Goal: Task Accomplishment & Management: Manage account settings

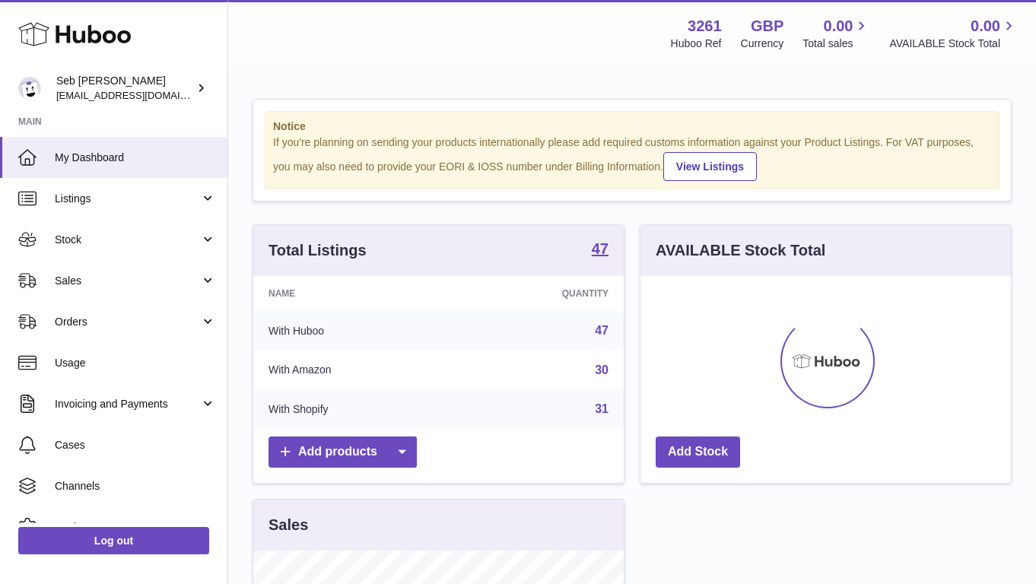
scroll to position [237, 371]
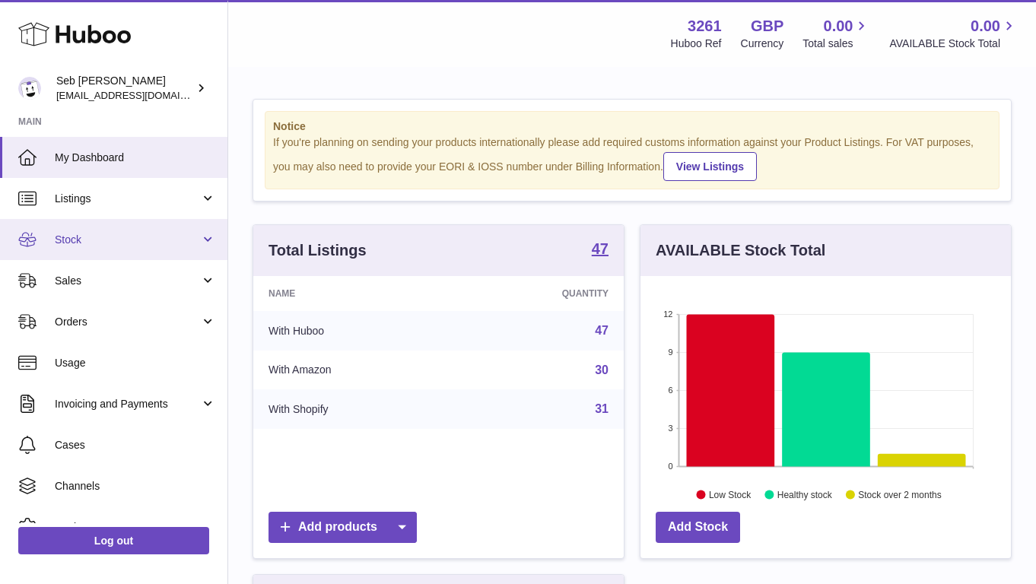
click at [142, 231] on link "Stock" at bounding box center [114, 239] width 228 height 41
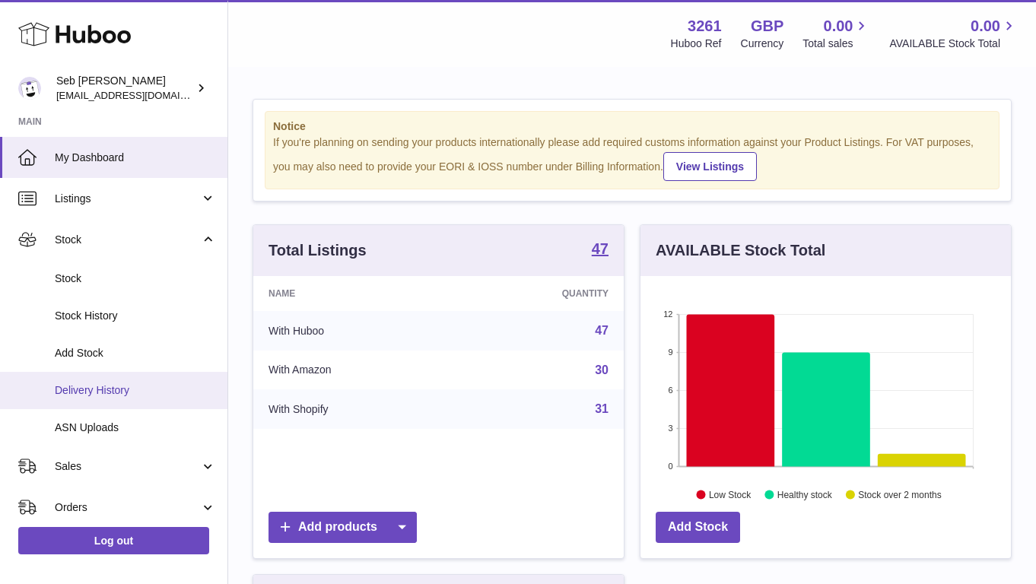
click at [142, 378] on link "Delivery History" at bounding box center [114, 390] width 228 height 37
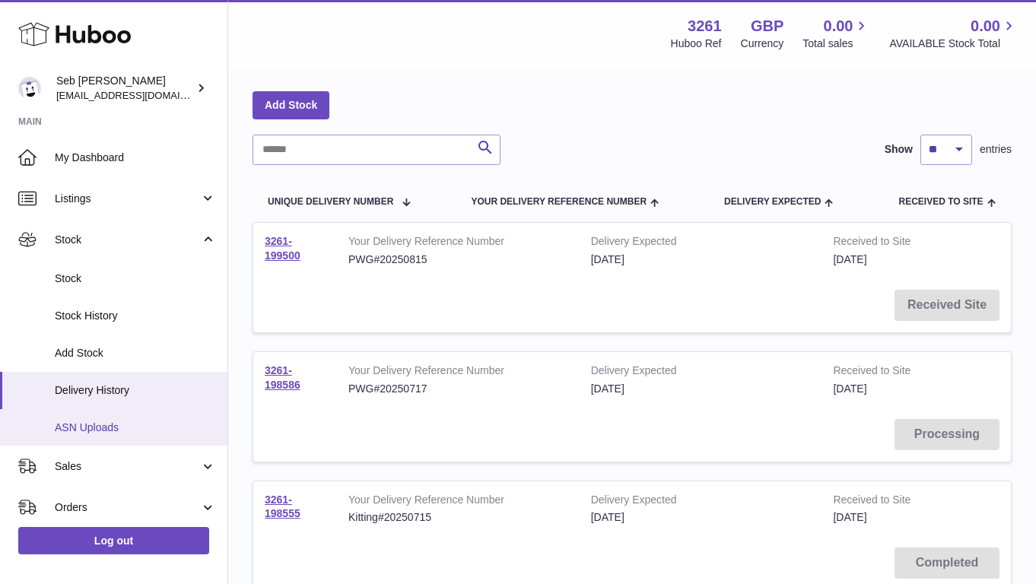
scroll to position [43, 0]
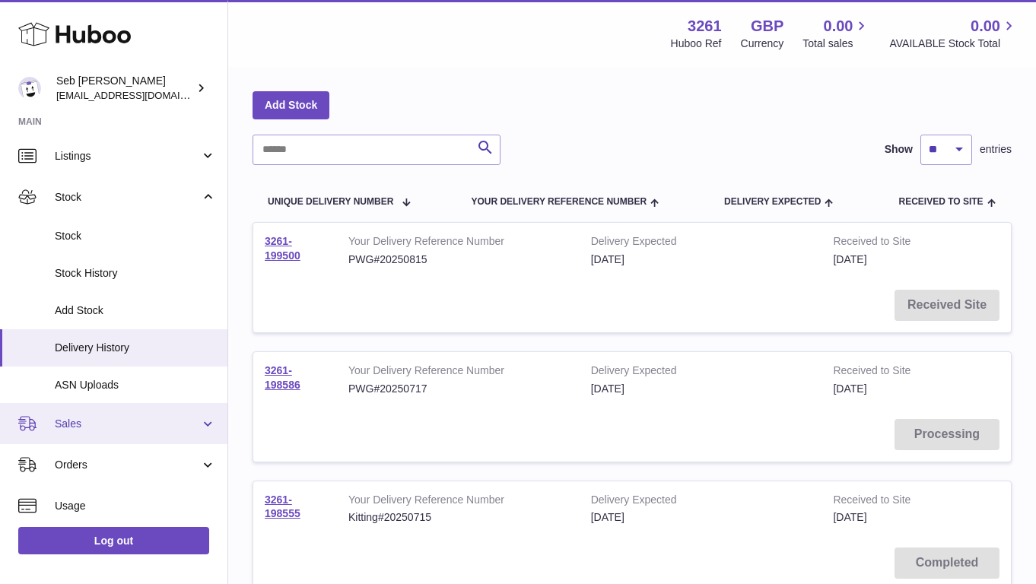
click at [116, 419] on span "Sales" at bounding box center [127, 424] width 145 height 14
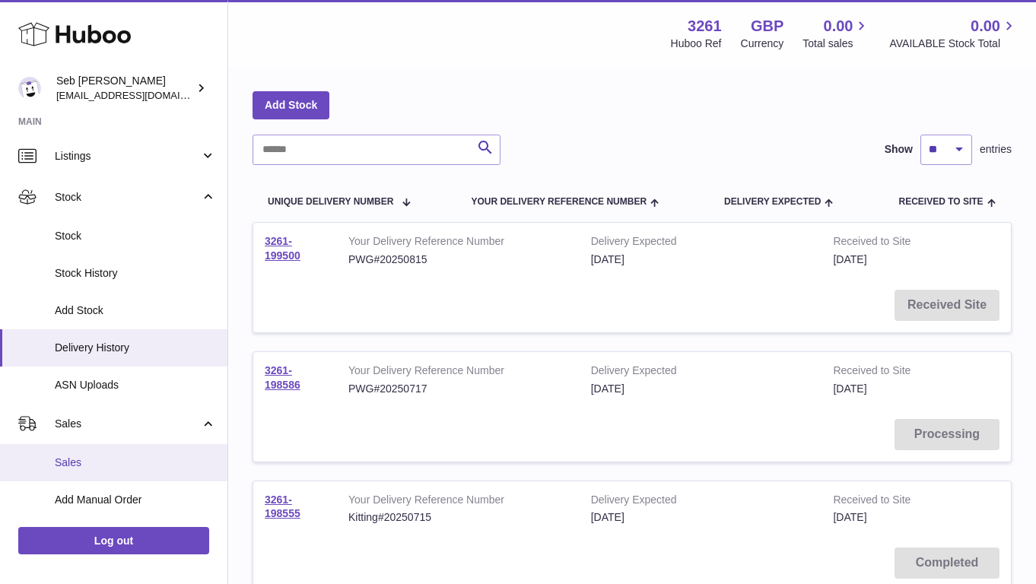
click at [117, 451] on link "Sales" at bounding box center [114, 462] width 228 height 37
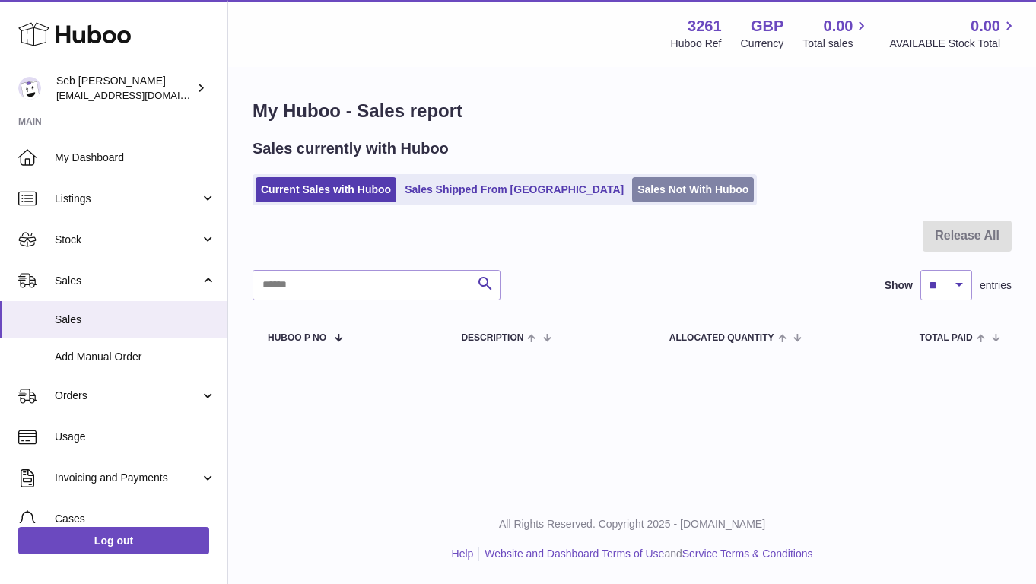
click at [632, 185] on link "Sales Not With Huboo" at bounding box center [693, 189] width 122 height 25
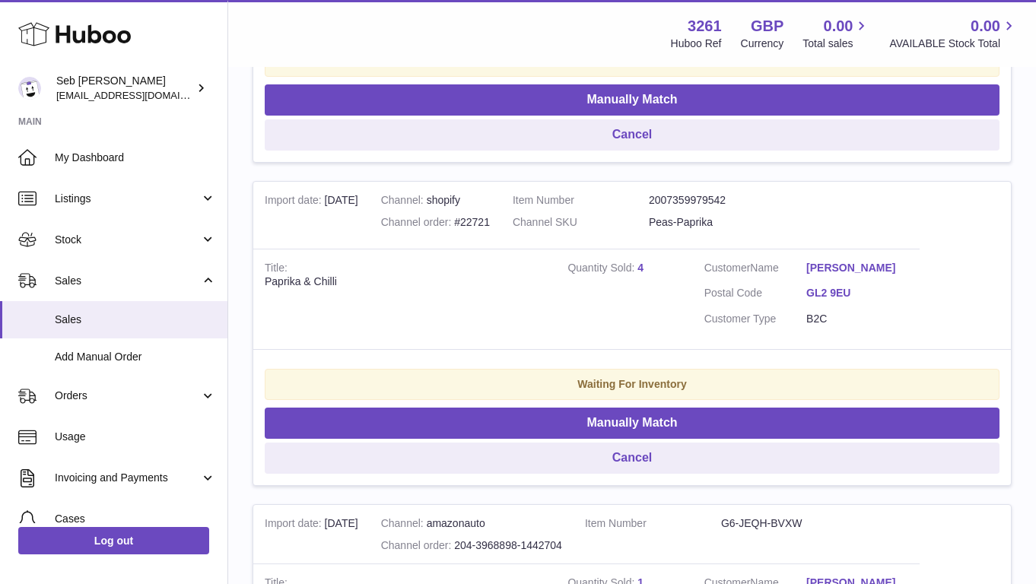
scroll to position [333, 0]
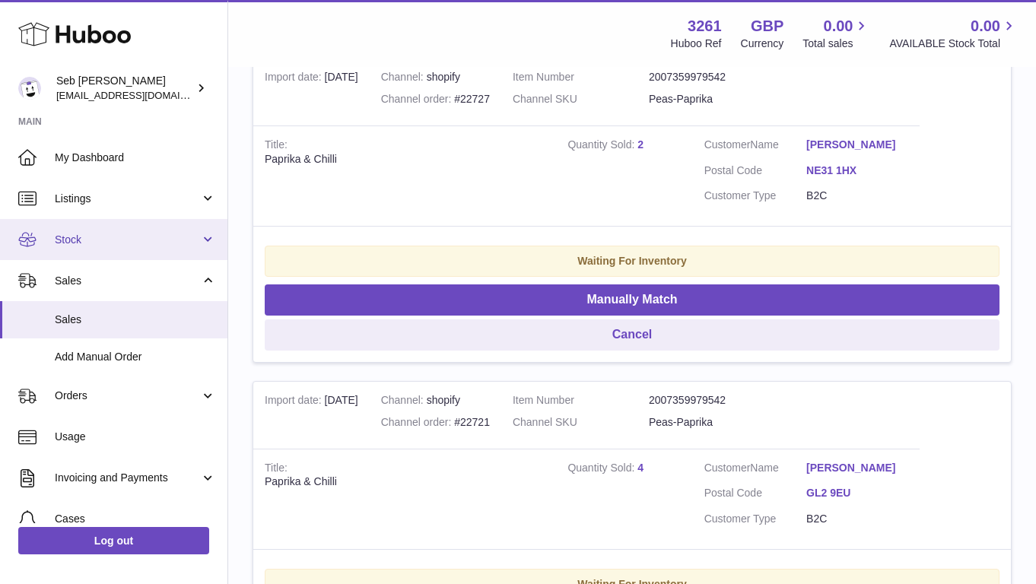
click at [135, 253] on link "Stock" at bounding box center [114, 239] width 228 height 41
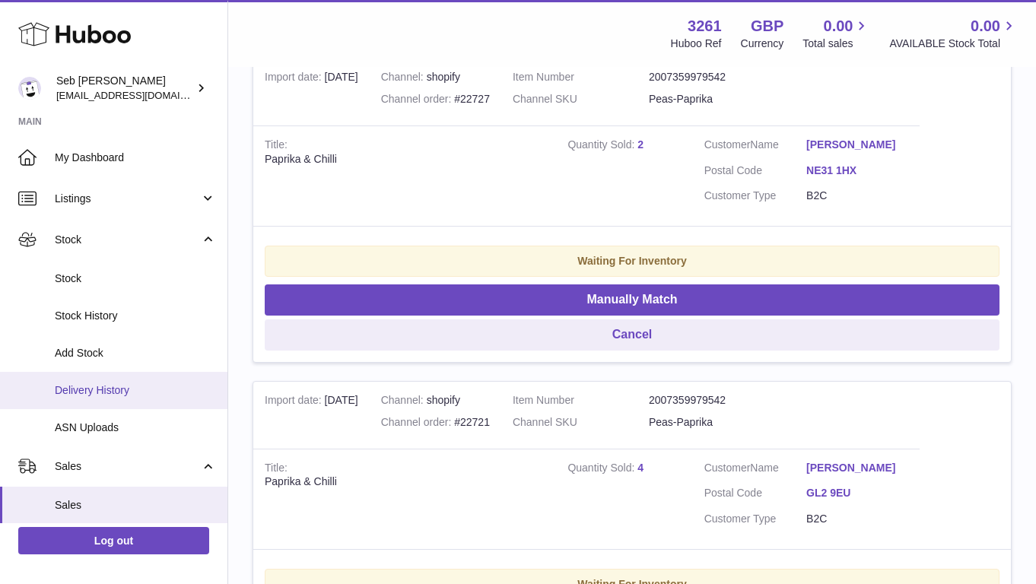
click at [138, 388] on span "Delivery History" at bounding box center [135, 391] width 161 height 14
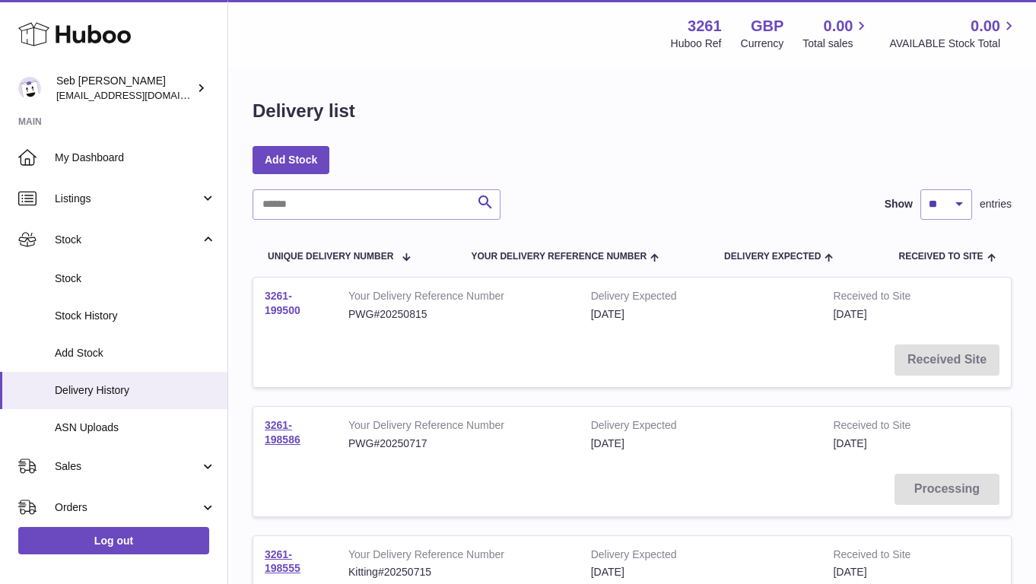
click at [278, 298] on link "3261-199500" at bounding box center [283, 303] width 36 height 27
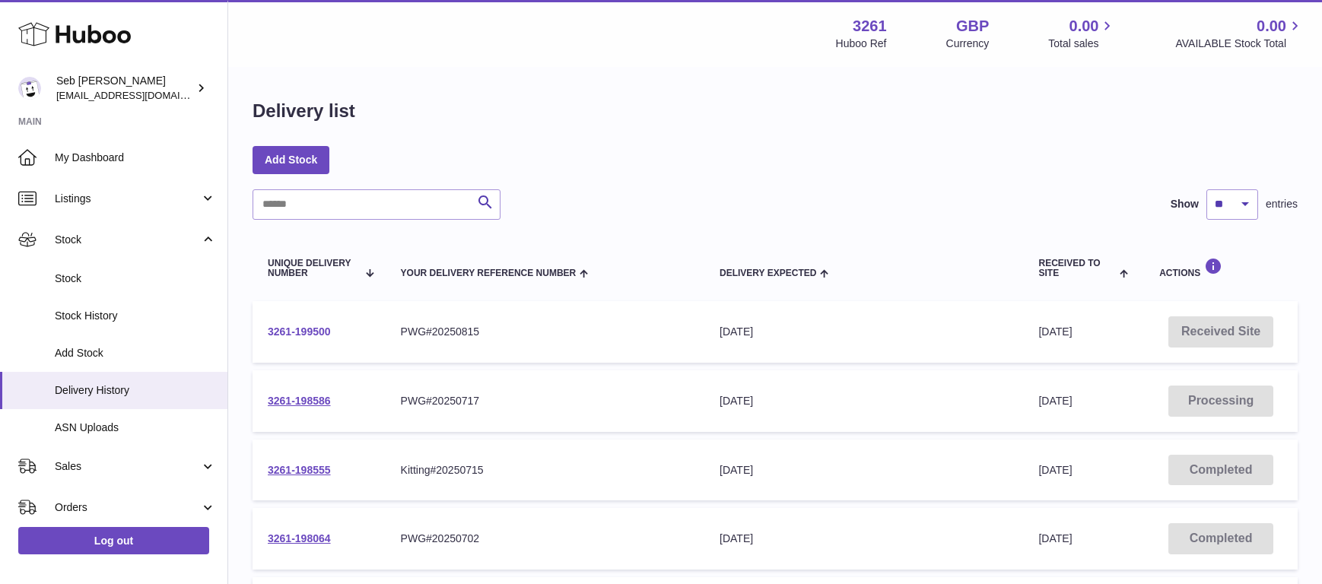
click at [318, 327] on link "3261-199500" at bounding box center [299, 332] width 63 height 12
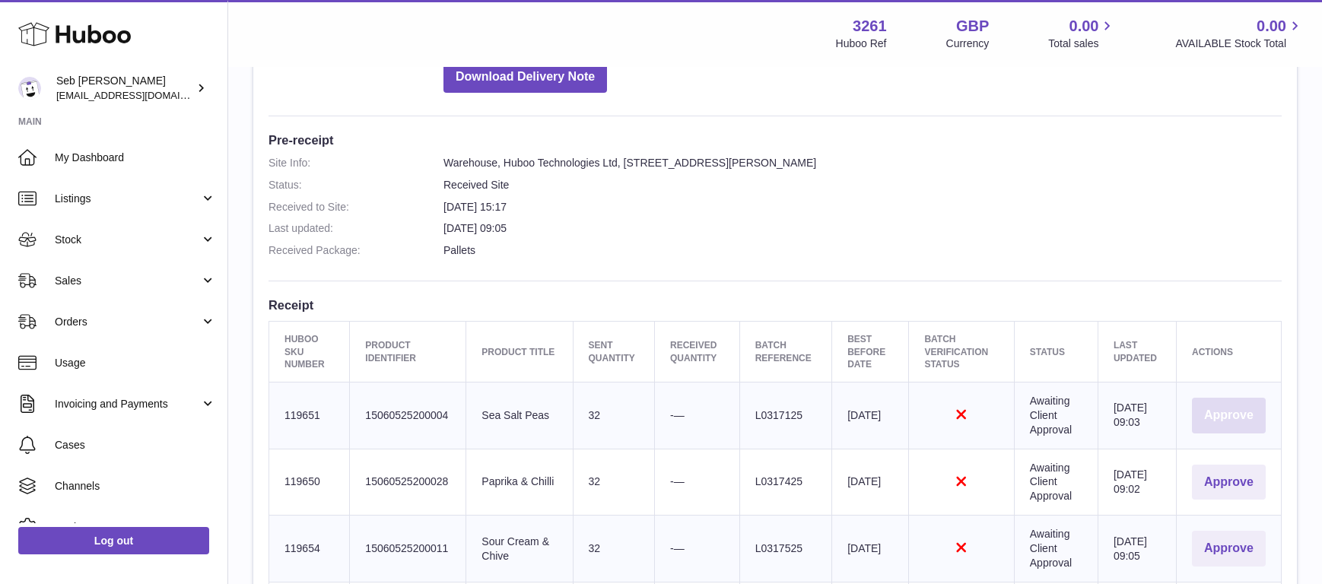
scroll to position [345, 0]
click at [1036, 408] on button "Approve" at bounding box center [1229, 417] width 74 height 36
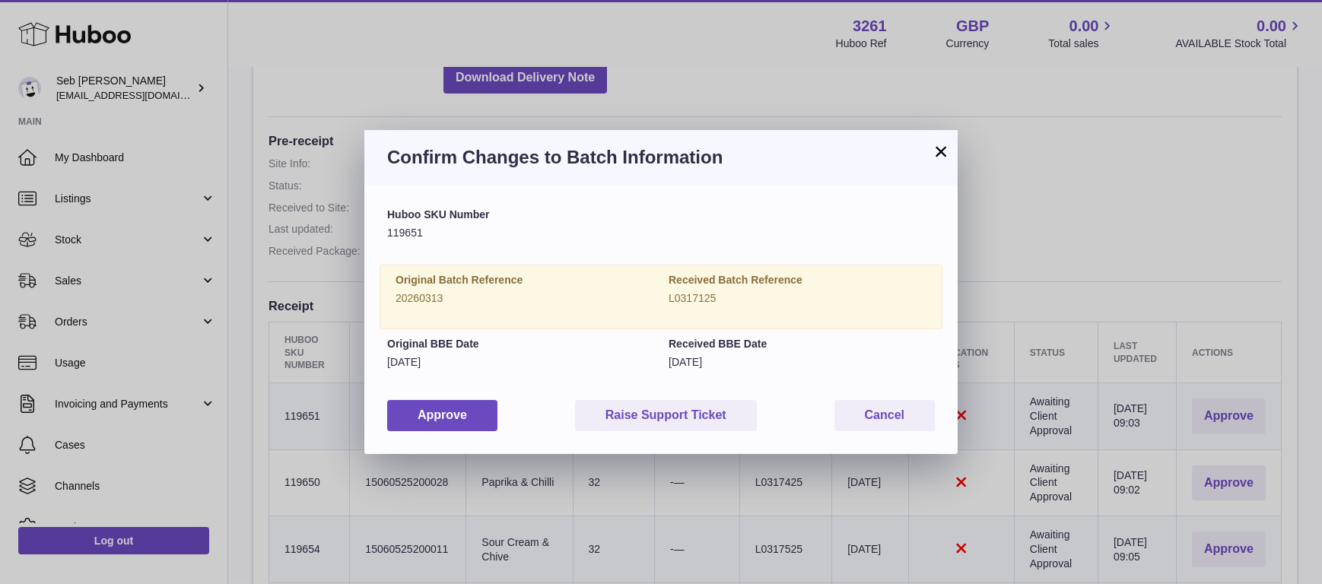
click at [944, 149] on button "×" at bounding box center [941, 151] width 18 height 18
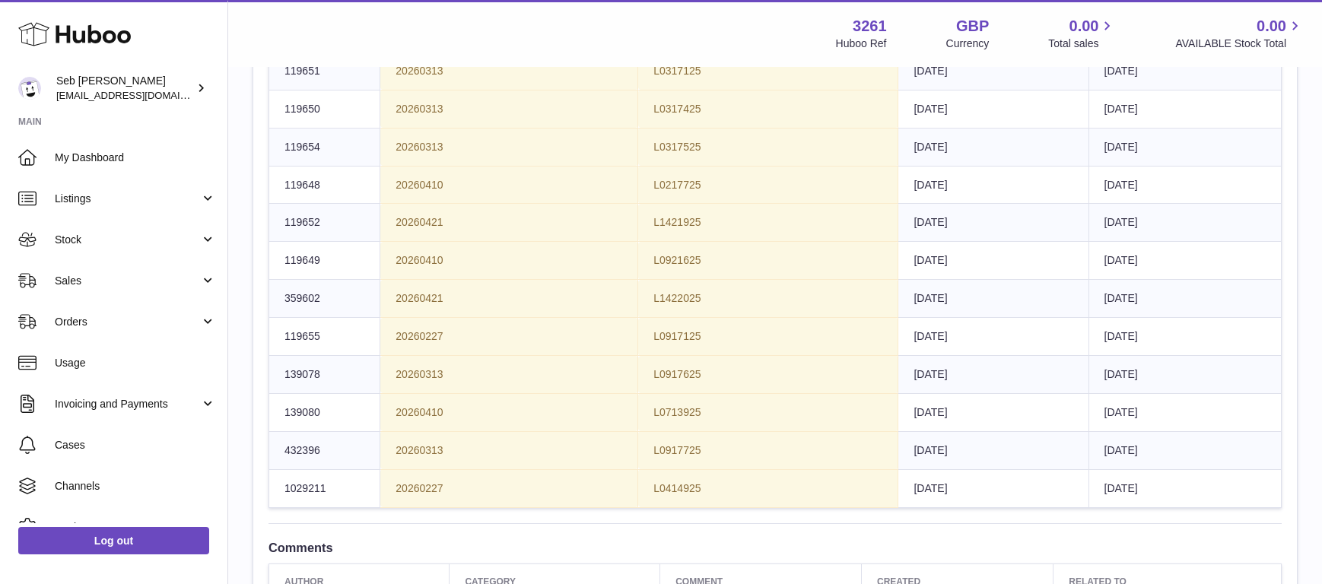
scroll to position [1621, 0]
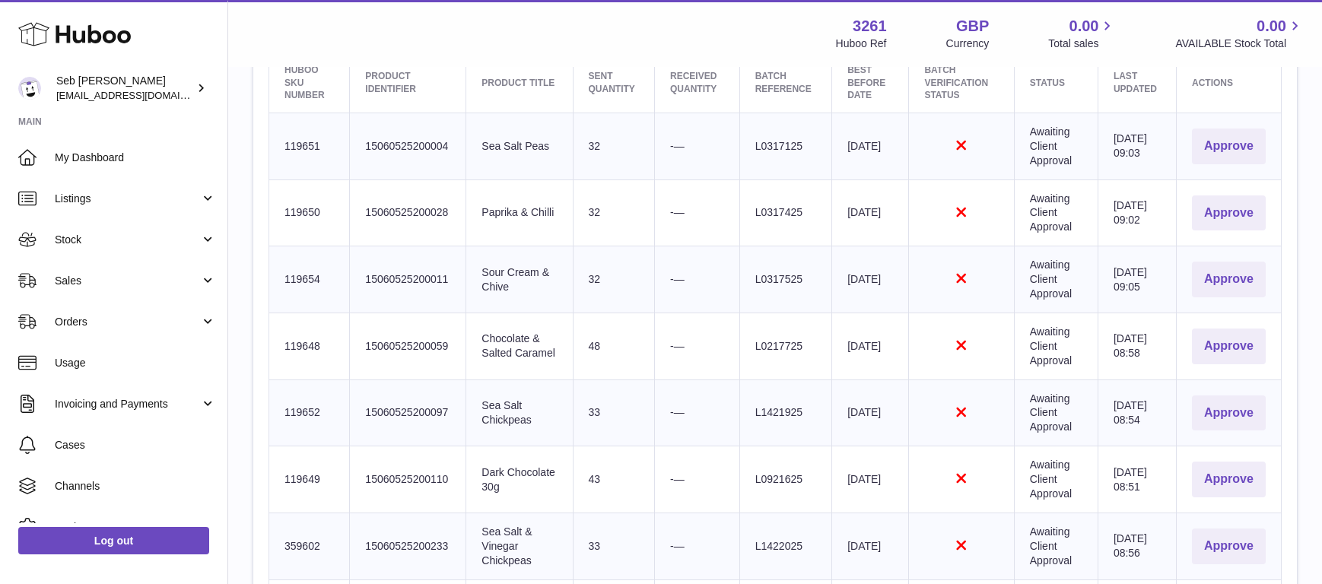
scroll to position [438, 0]
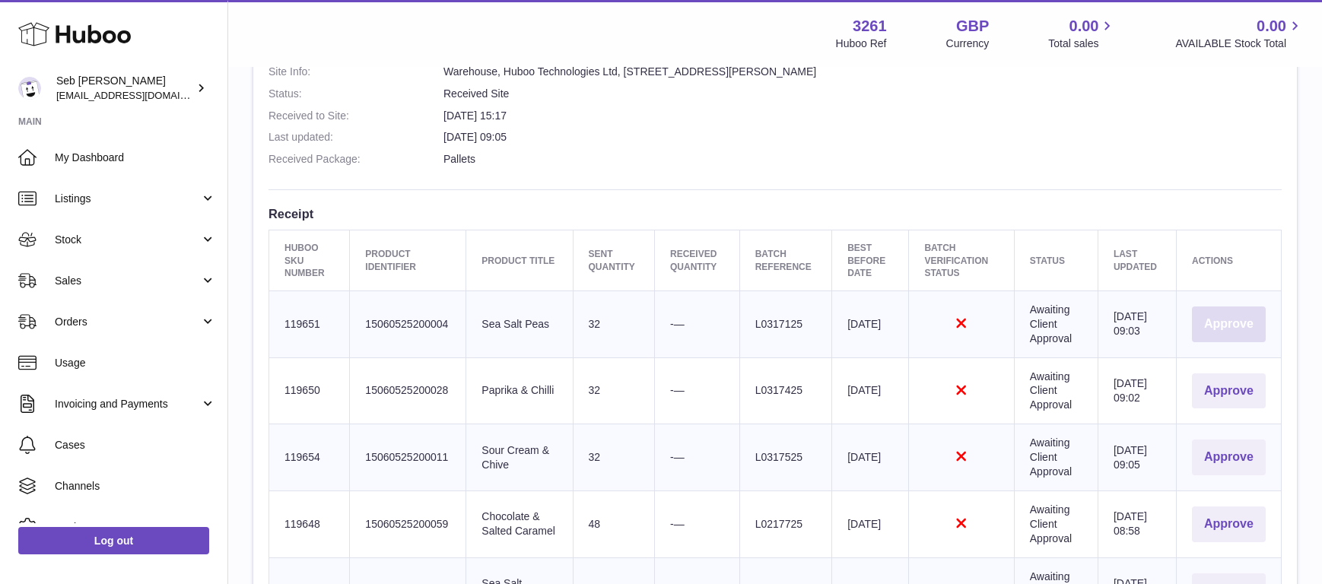
click at [1228, 326] on button "Approve" at bounding box center [1229, 325] width 74 height 36
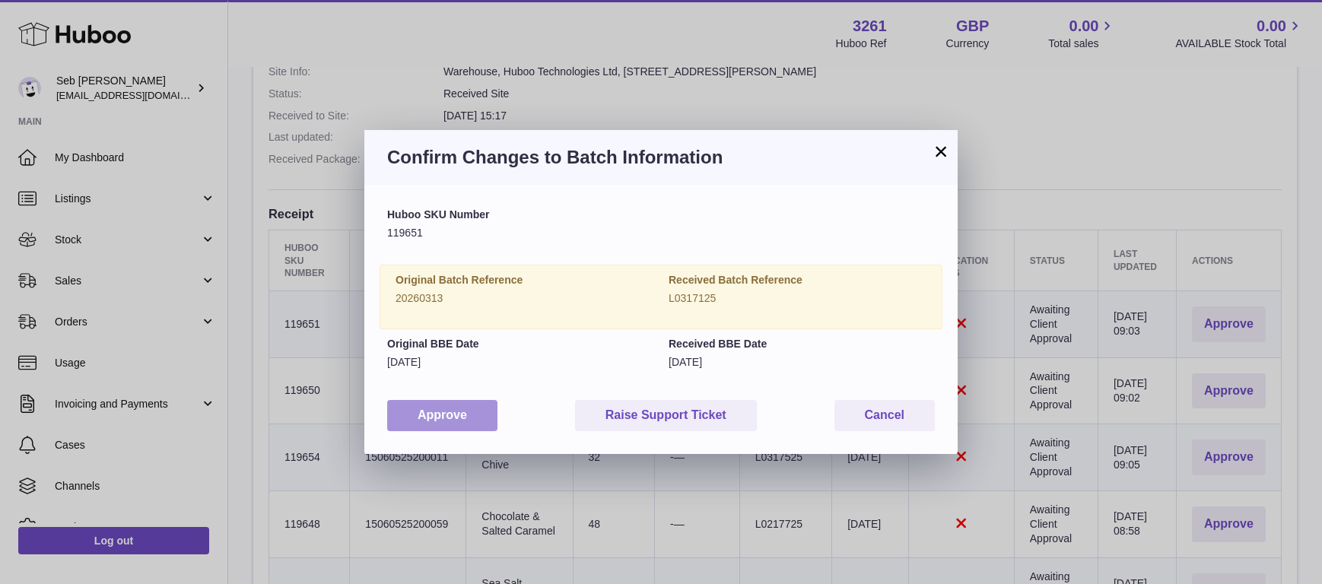
click at [488, 414] on button "Approve" at bounding box center [442, 415] width 110 height 31
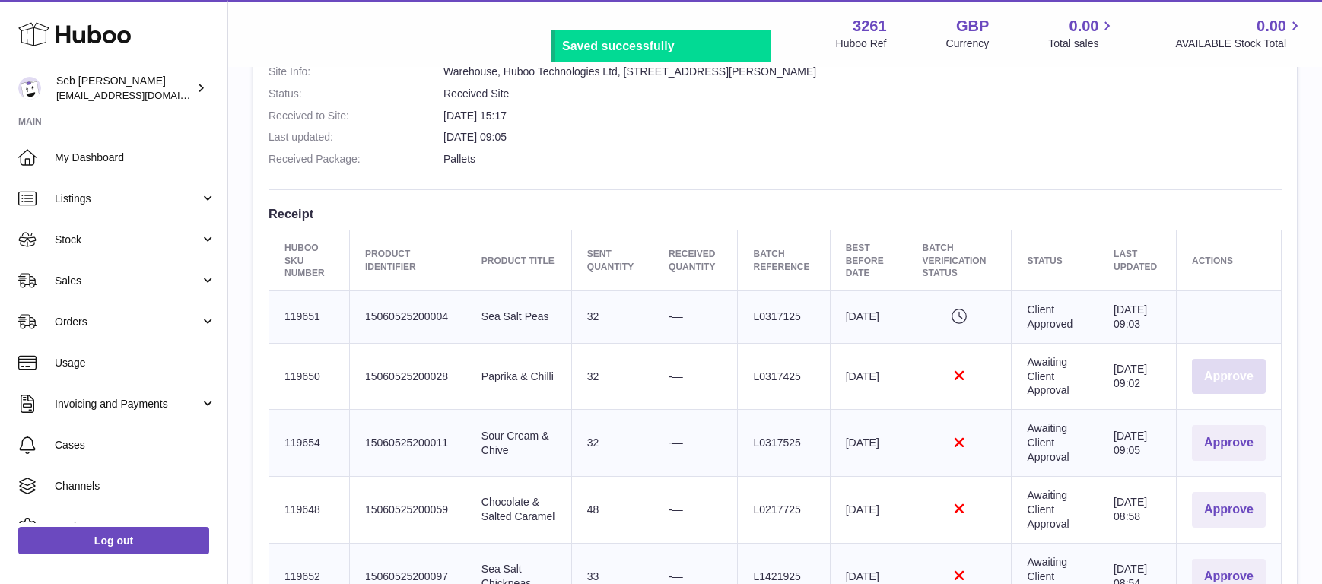
click at [1220, 389] on button "Approve" at bounding box center [1229, 377] width 74 height 36
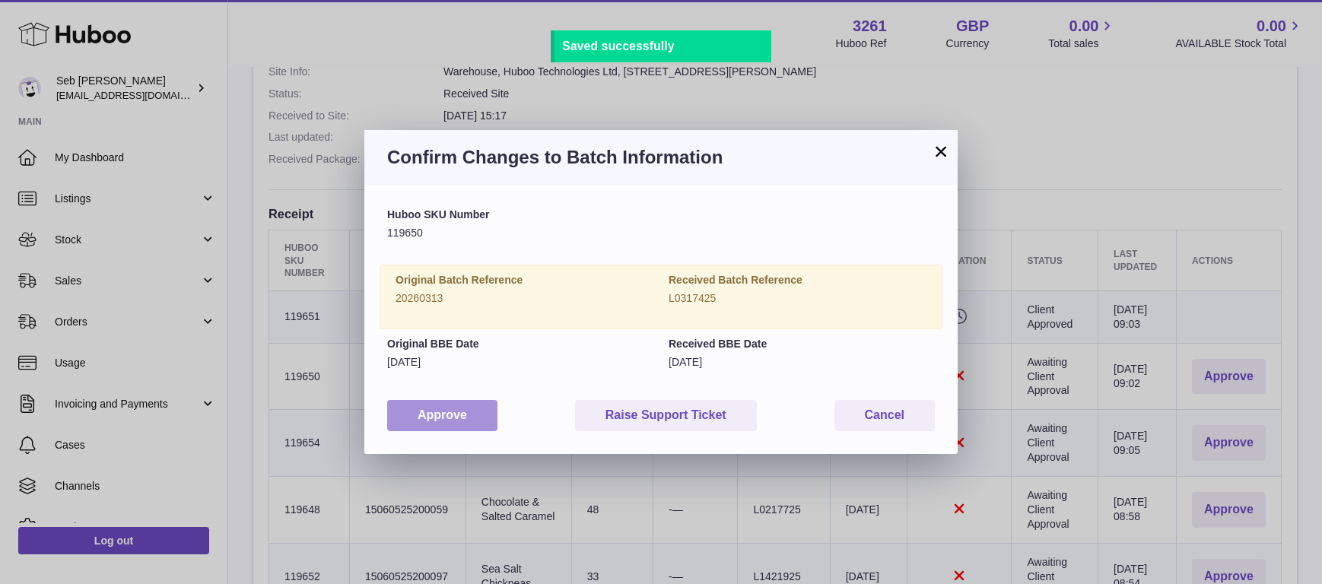
click at [470, 409] on button "Approve" at bounding box center [442, 415] width 110 height 31
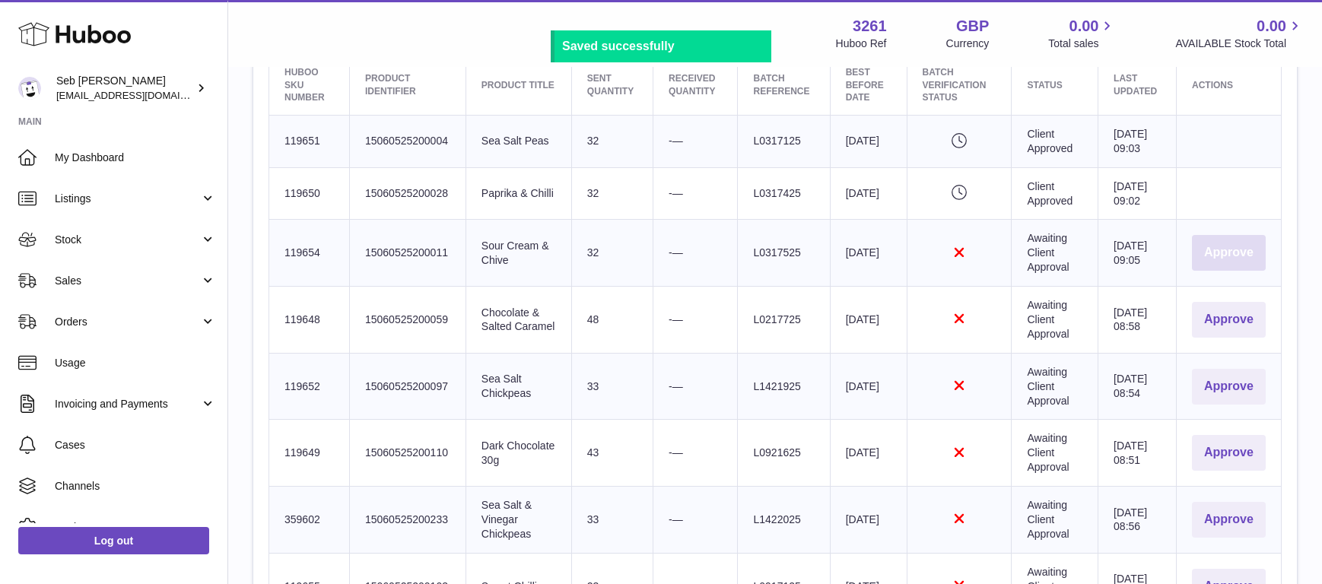
click at [1221, 271] on button "Approve" at bounding box center [1229, 253] width 74 height 36
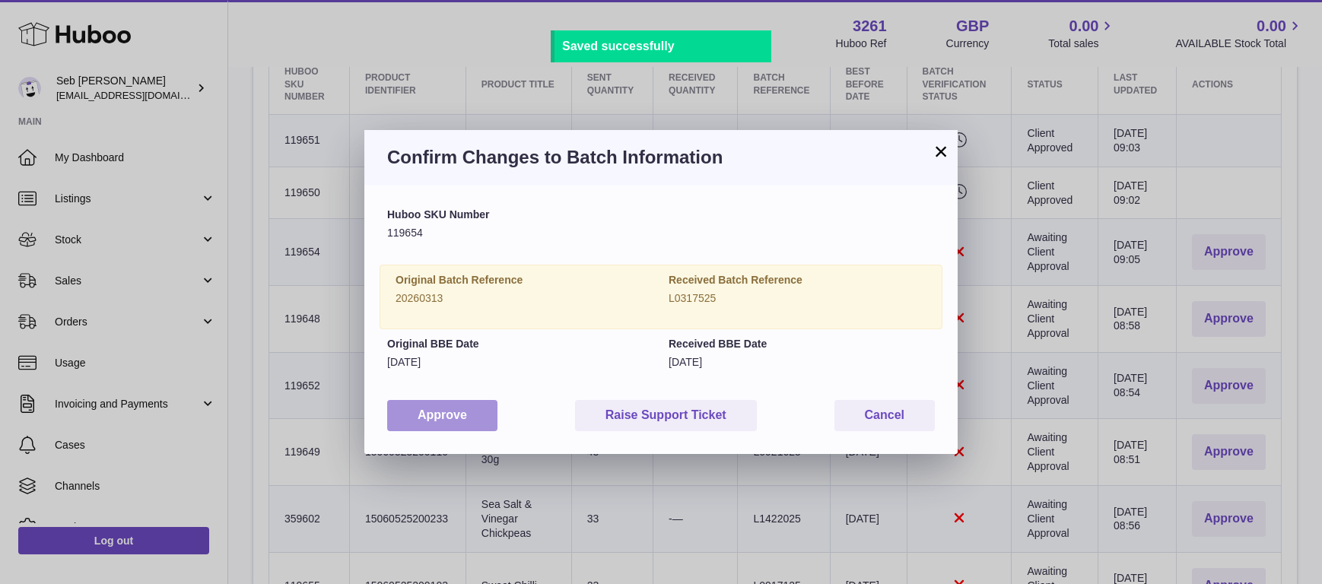
click at [492, 414] on button "Approve" at bounding box center [442, 415] width 110 height 31
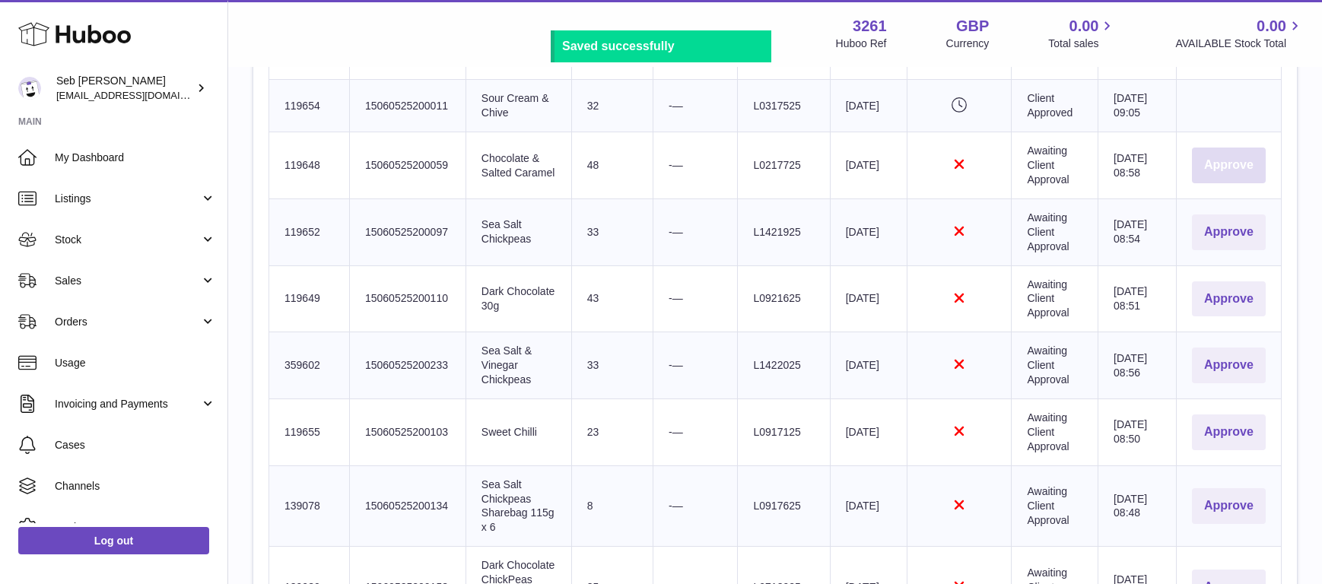
scroll to position [756, 0]
click at [1223, 181] on button "Approve" at bounding box center [1229, 163] width 74 height 36
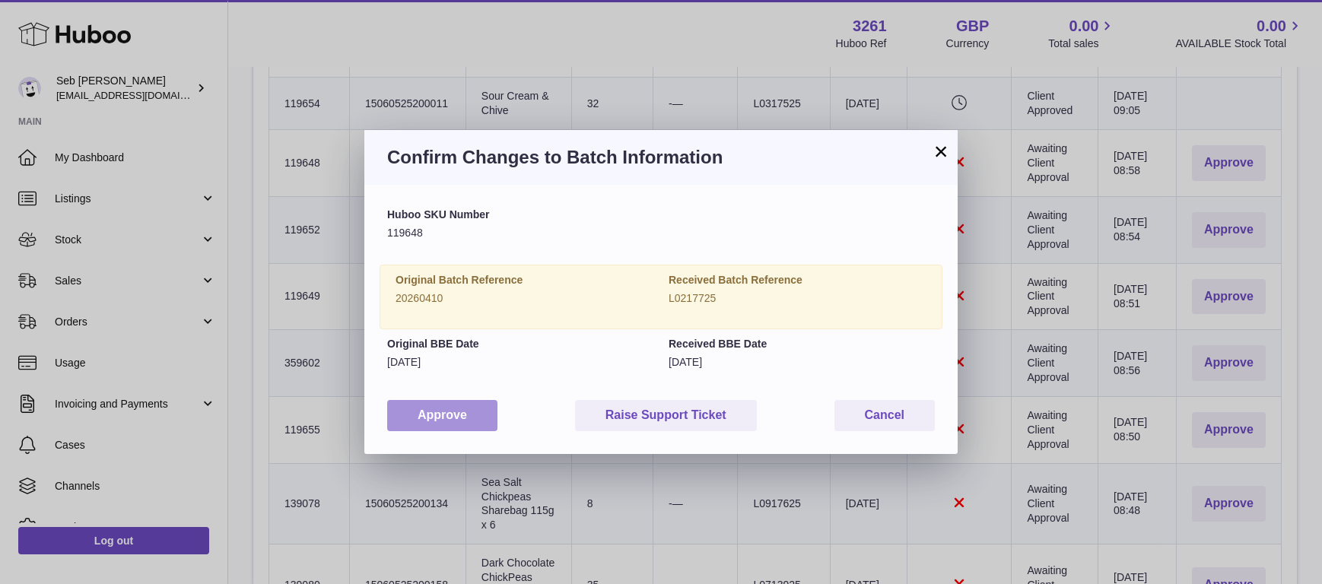
click at [429, 417] on button "Approve" at bounding box center [442, 415] width 110 height 31
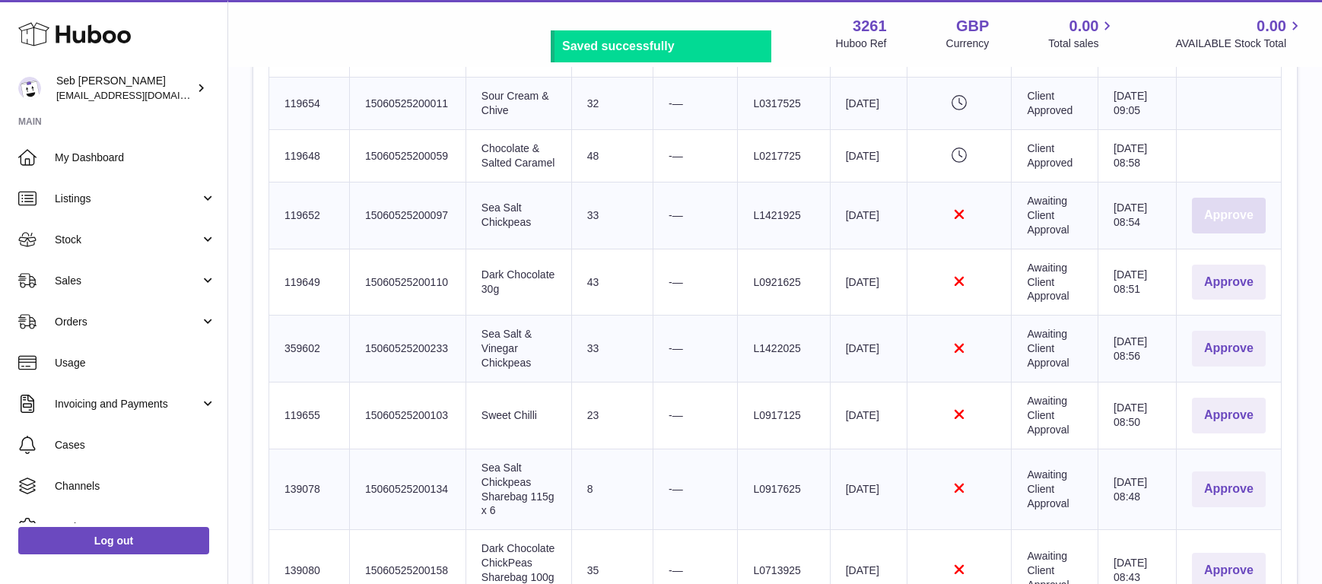
click at [1225, 234] on button "Approve" at bounding box center [1229, 216] width 74 height 36
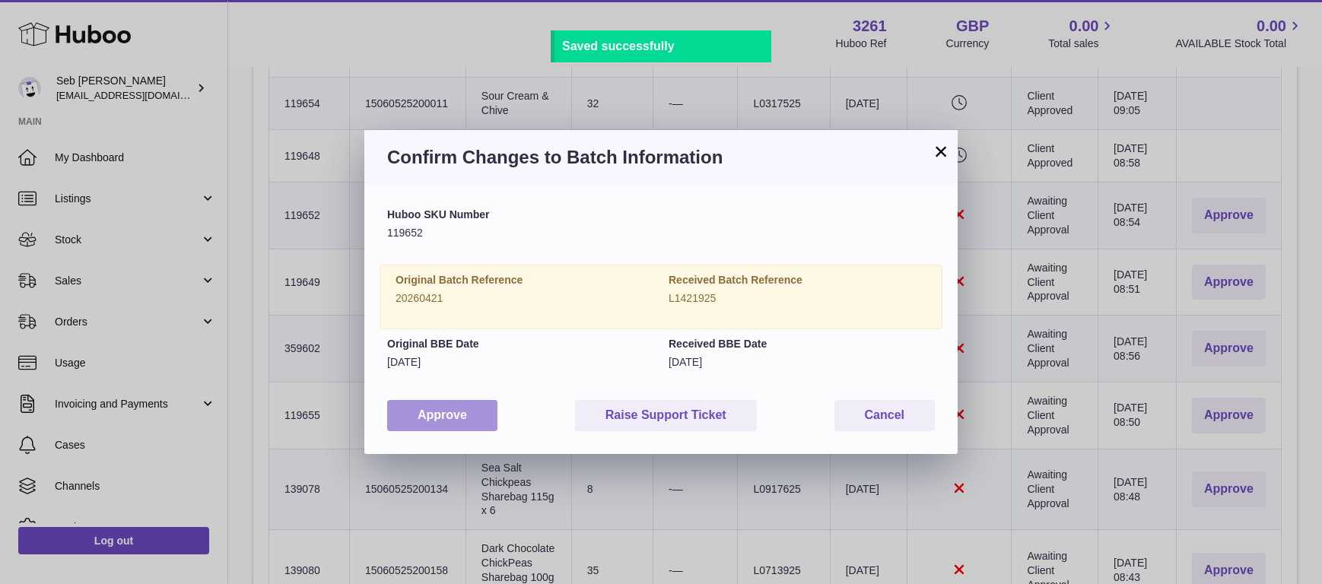
click at [432, 427] on button "Approve" at bounding box center [442, 415] width 110 height 31
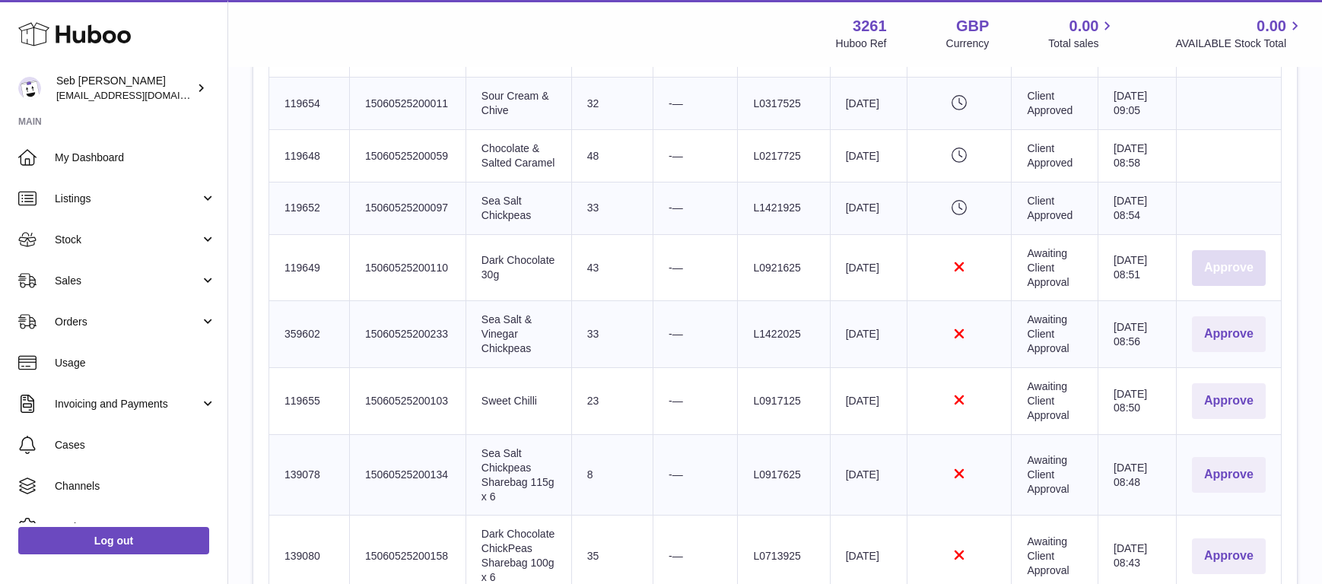
click at [1222, 286] on button "Approve" at bounding box center [1229, 268] width 74 height 36
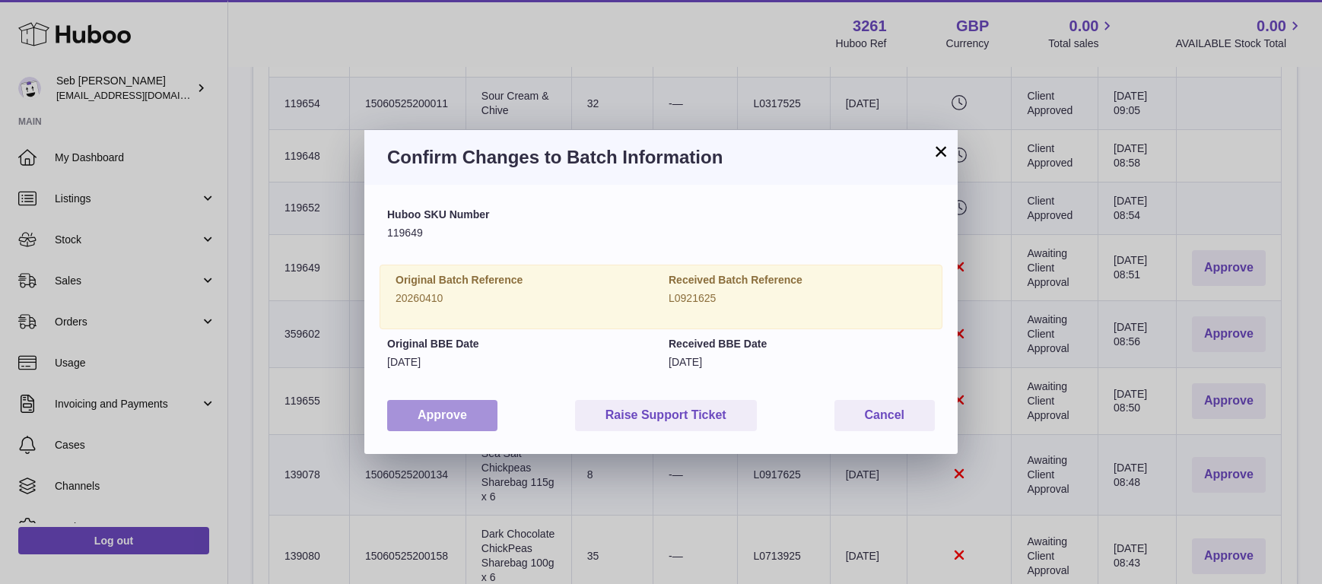
click at [445, 421] on button "Approve" at bounding box center [442, 415] width 110 height 31
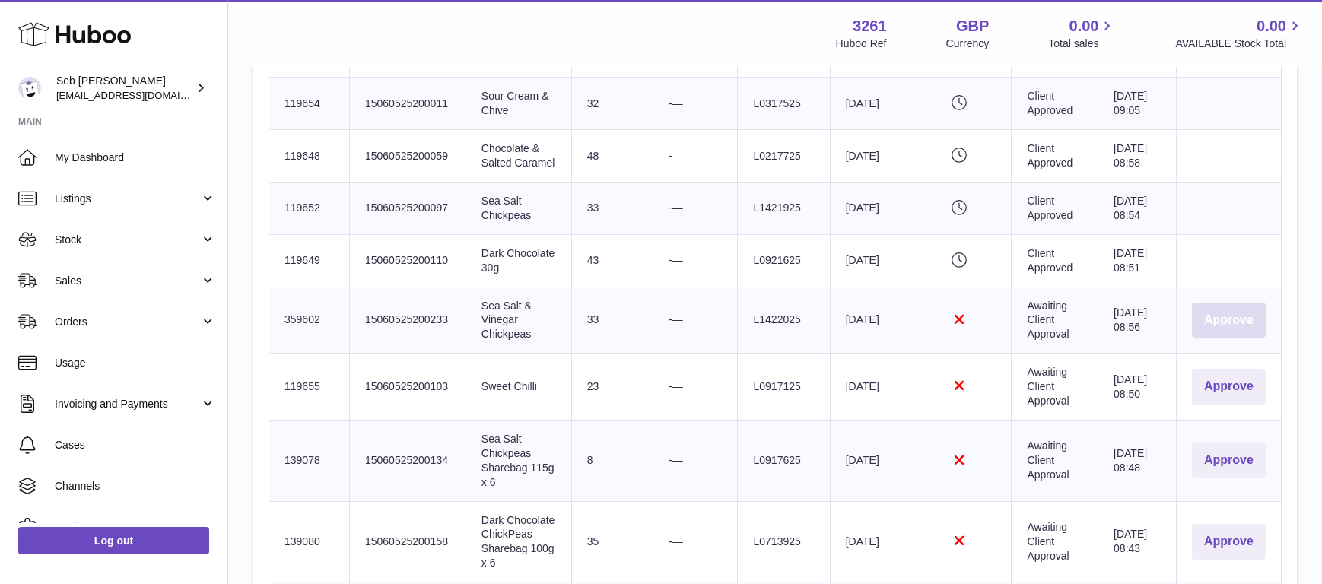
click at [1245, 339] on button "Approve" at bounding box center [1229, 321] width 74 height 36
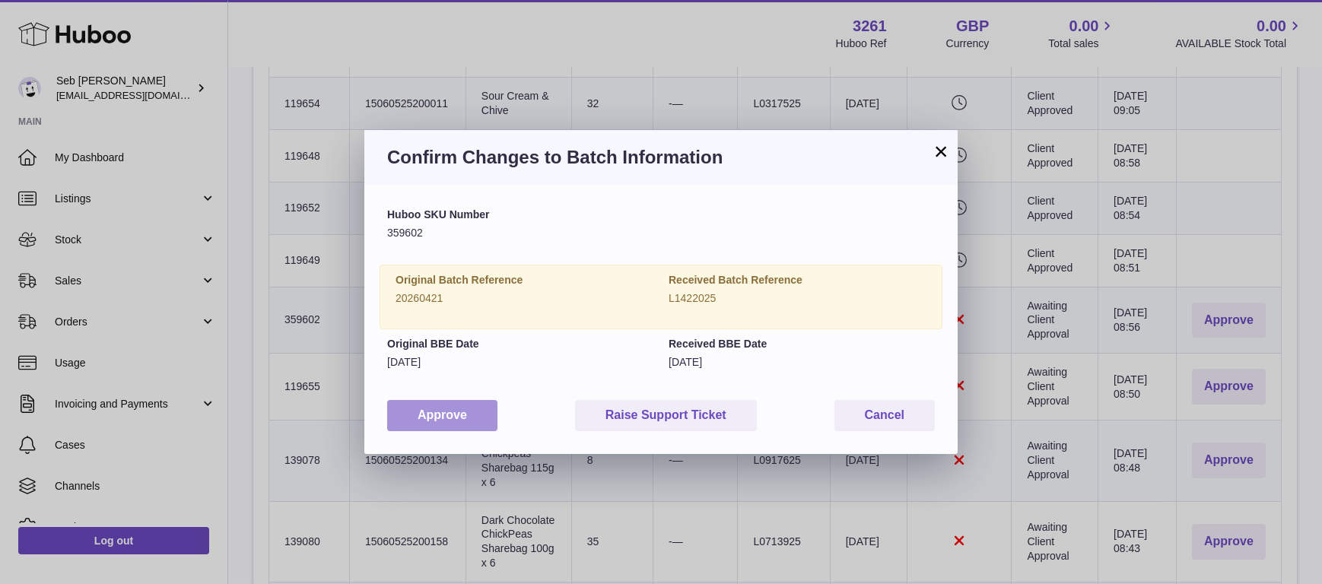
click at [493, 415] on button "Approve" at bounding box center [442, 415] width 110 height 31
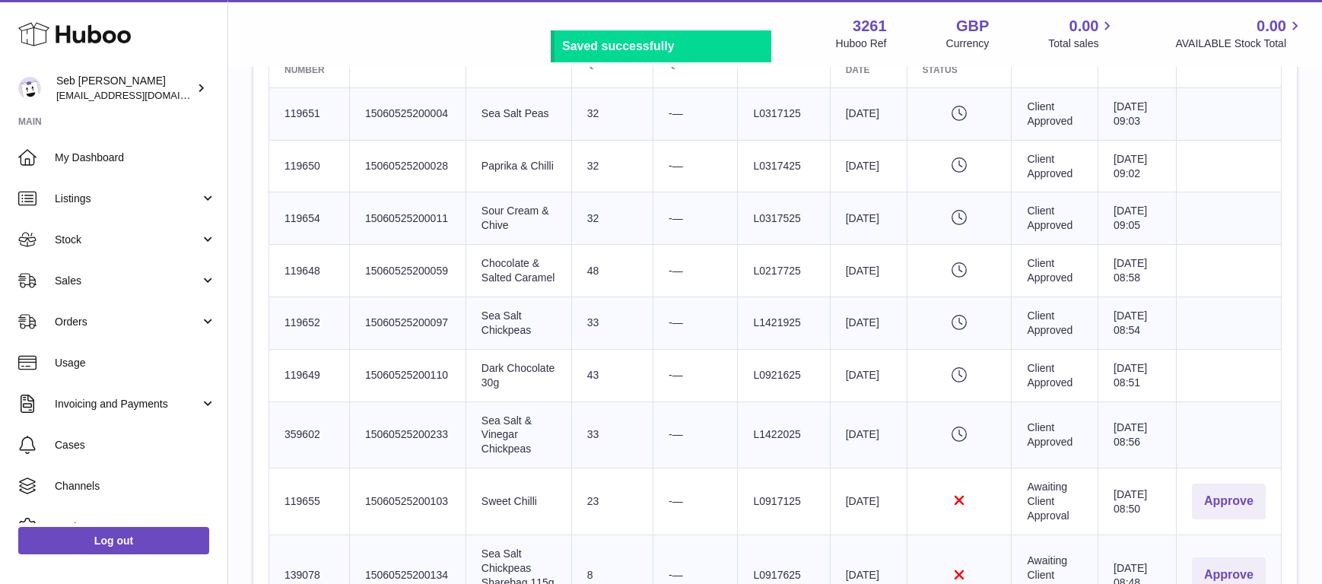
scroll to position [821, 0]
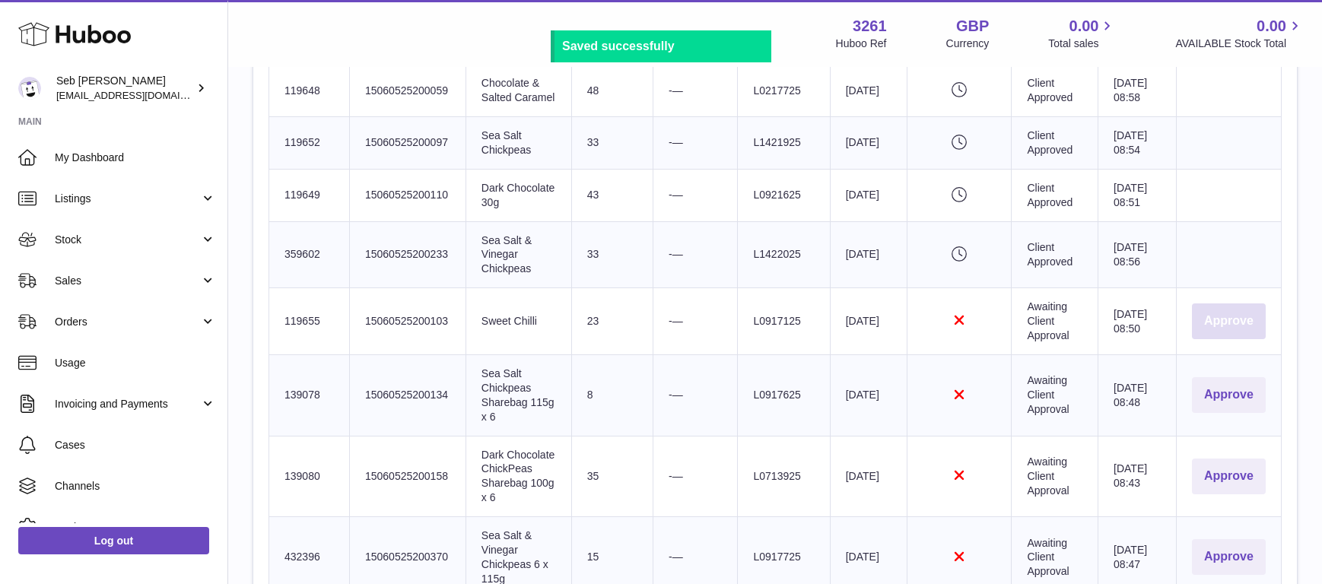
click at [1221, 339] on button "Approve" at bounding box center [1229, 322] width 74 height 36
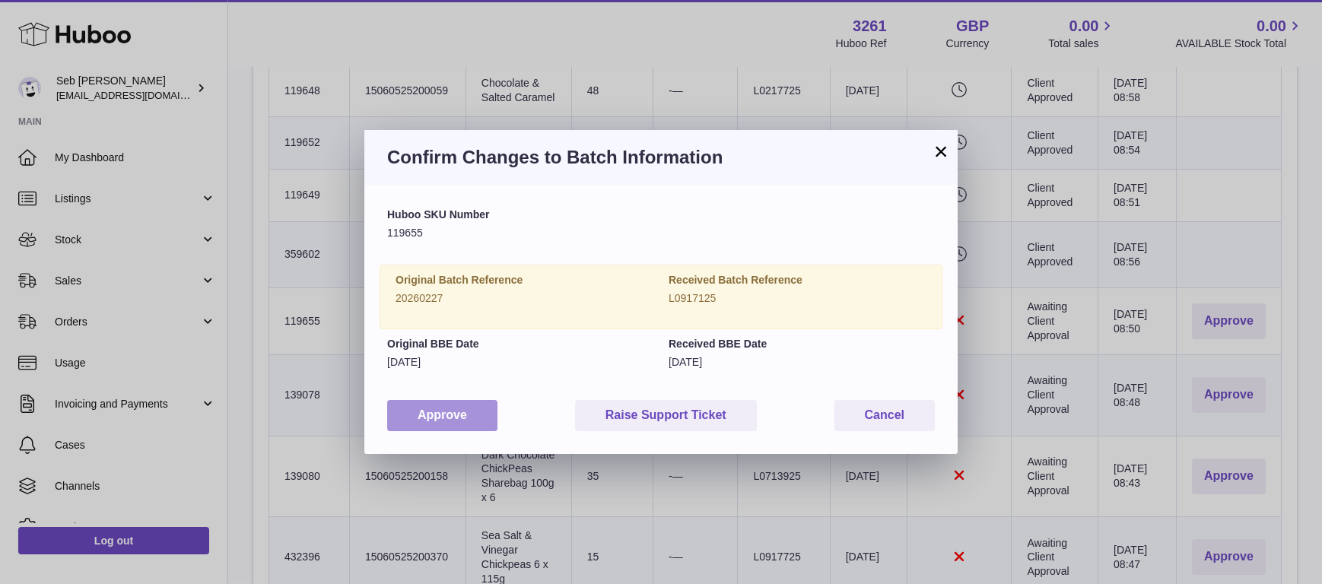
click at [454, 414] on button "Approve" at bounding box center [442, 415] width 110 height 31
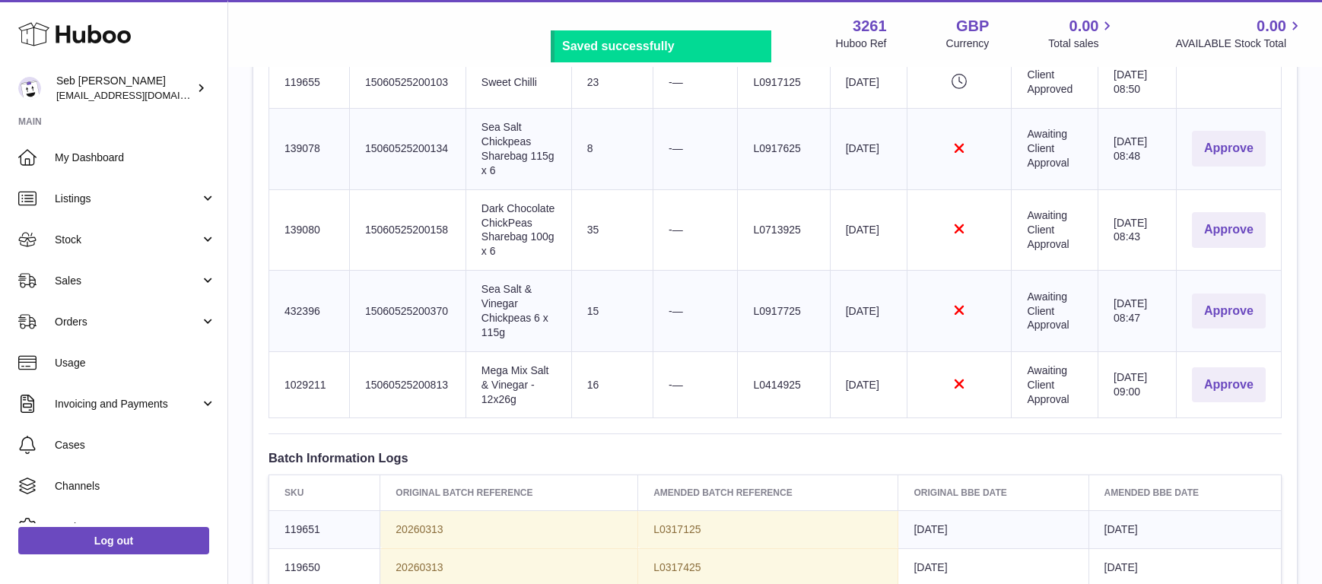
scroll to position [1068, 0]
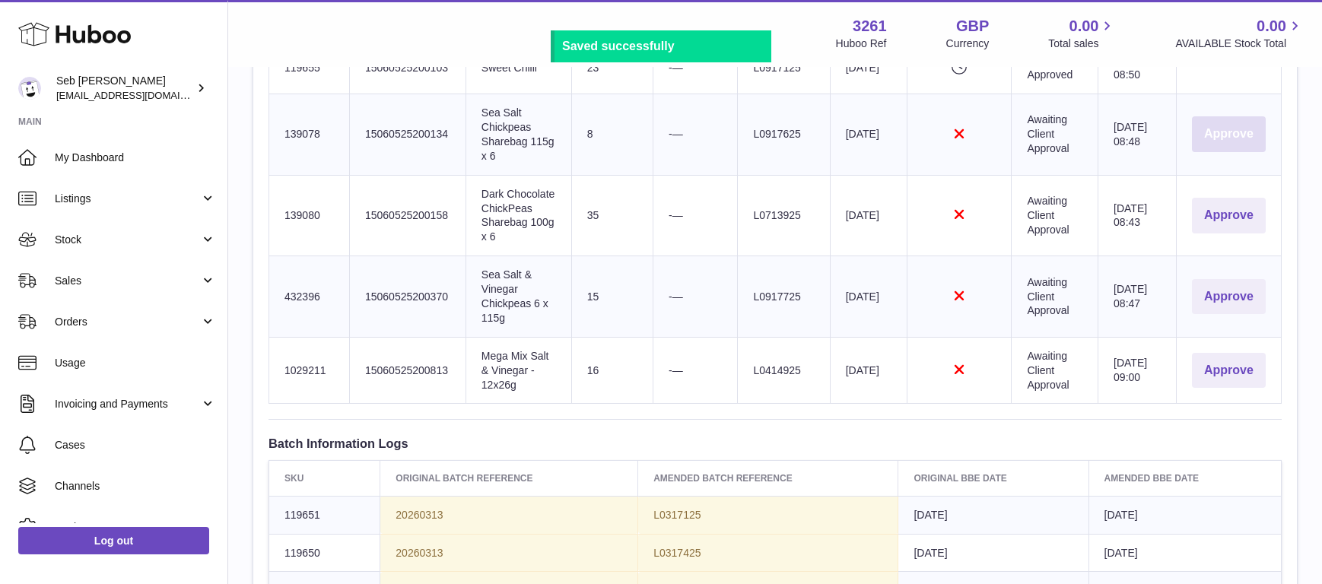
click at [1240, 152] on button "Approve" at bounding box center [1229, 134] width 74 height 36
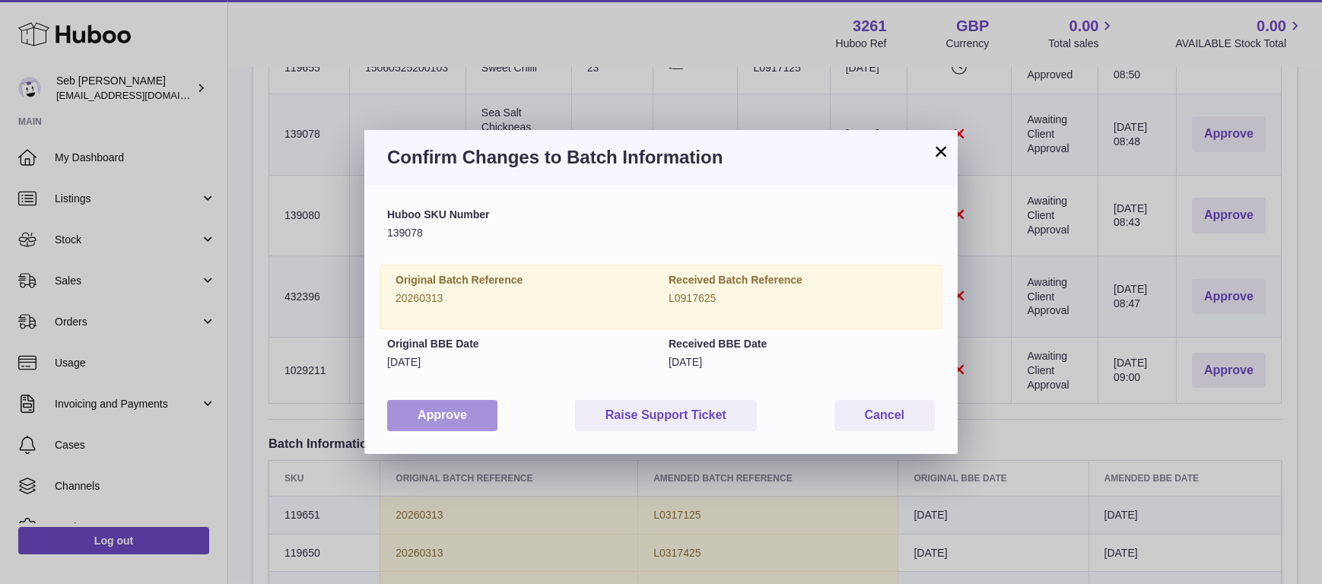
click at [428, 418] on button "Approve" at bounding box center [442, 415] width 110 height 31
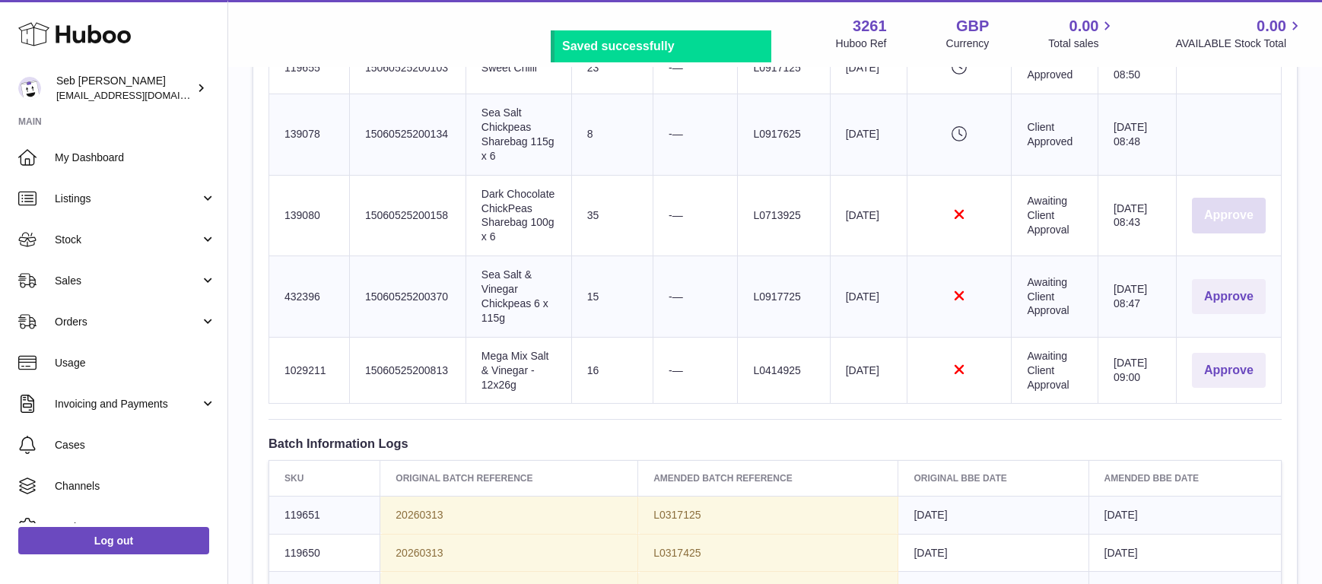
click at [1218, 234] on button "Approve" at bounding box center [1229, 216] width 74 height 36
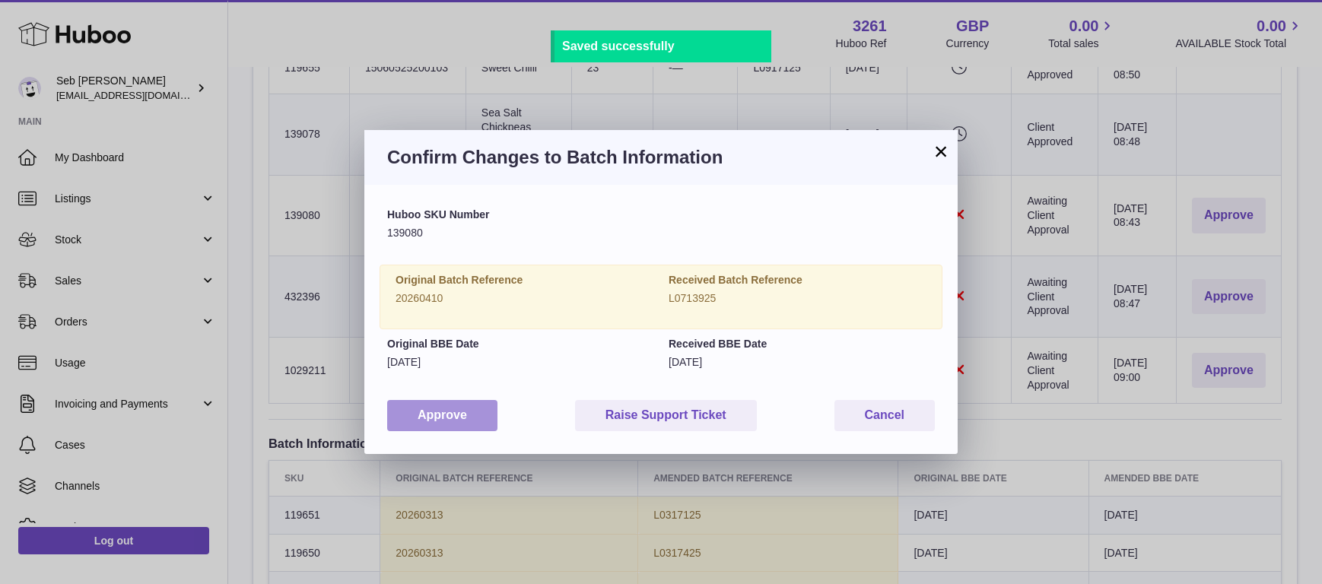
click at [480, 421] on button "Approve" at bounding box center [442, 415] width 110 height 31
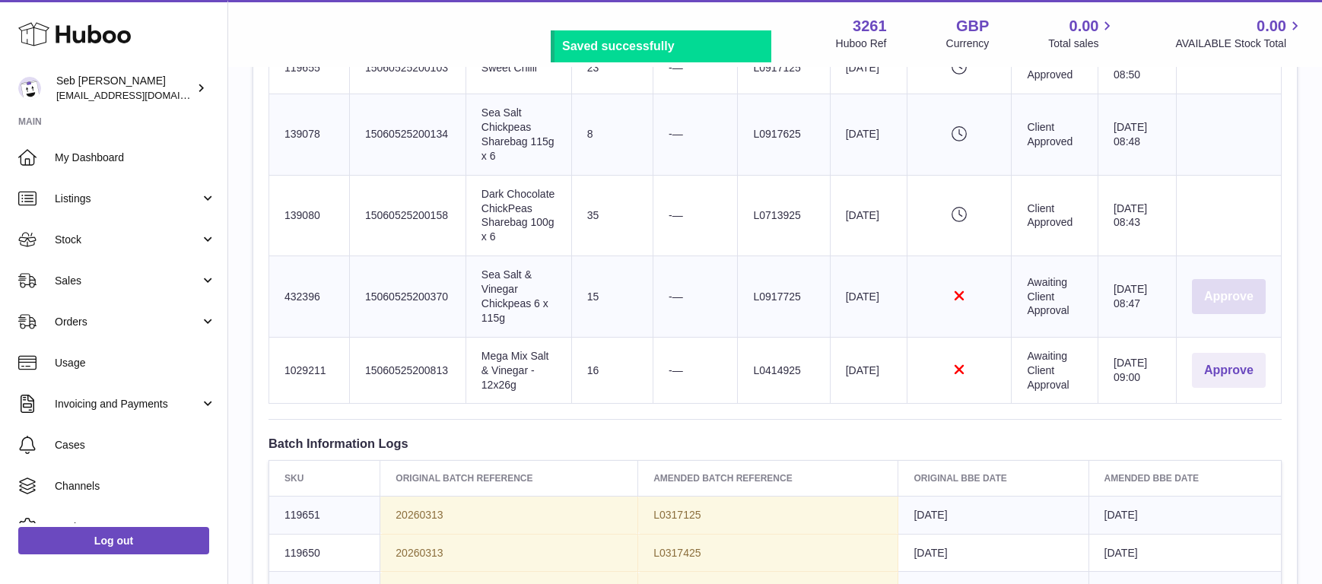
click at [1227, 315] on button "Approve" at bounding box center [1229, 297] width 74 height 36
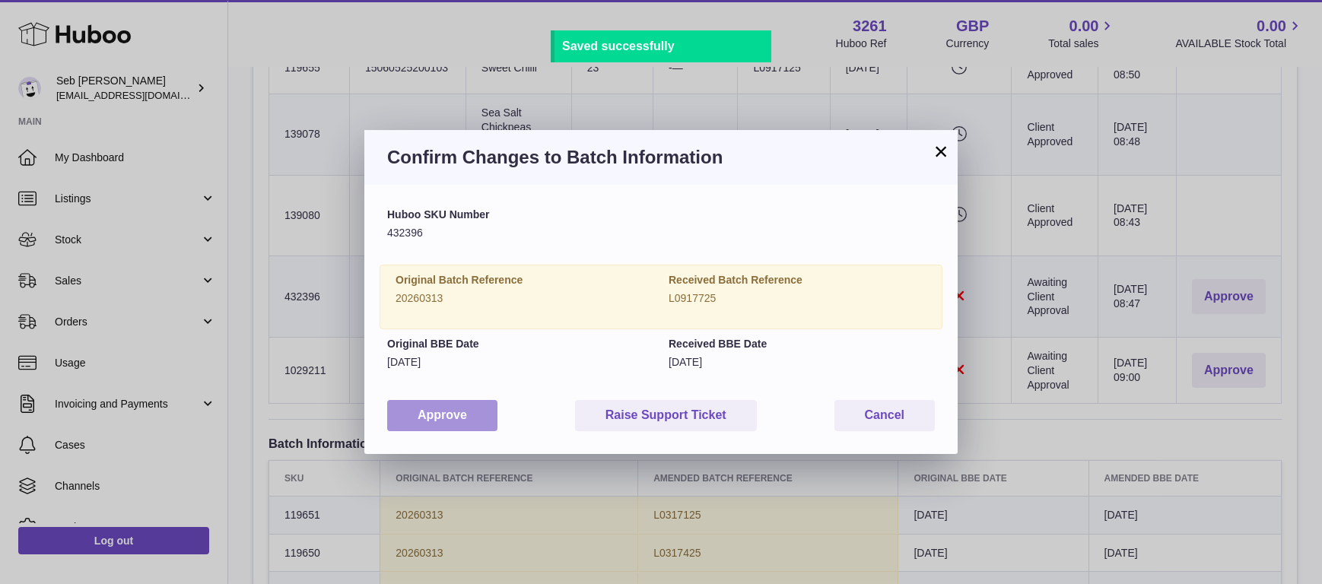
click at [471, 422] on button "Approve" at bounding box center [442, 415] width 110 height 31
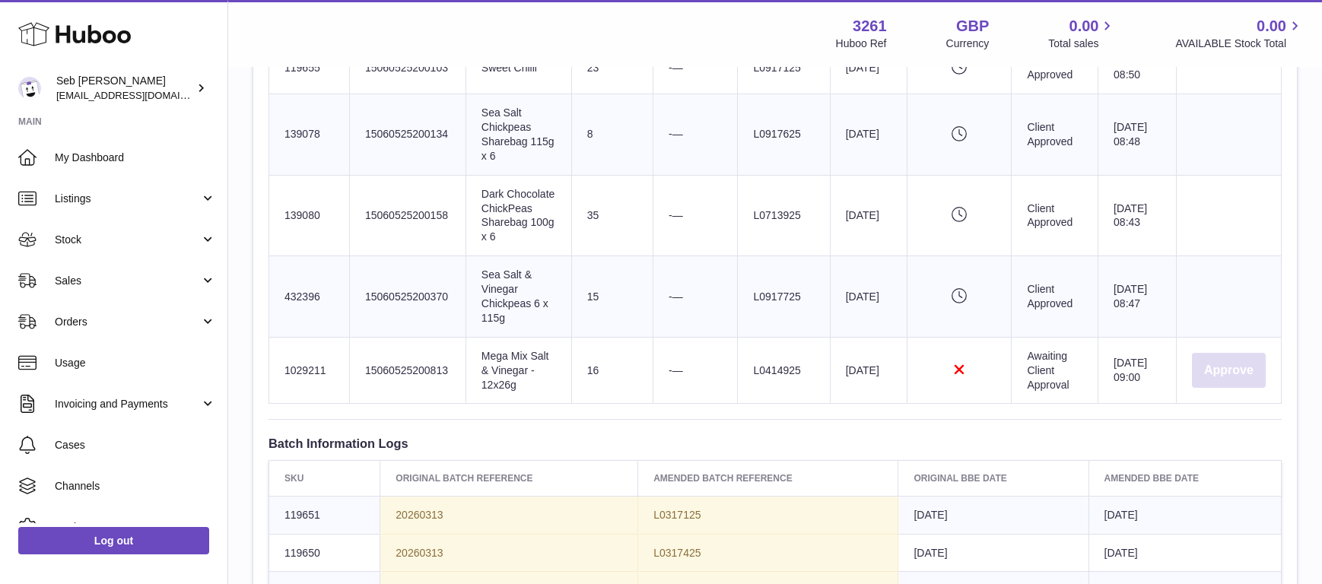
click at [1241, 389] on button "Approve" at bounding box center [1229, 371] width 74 height 36
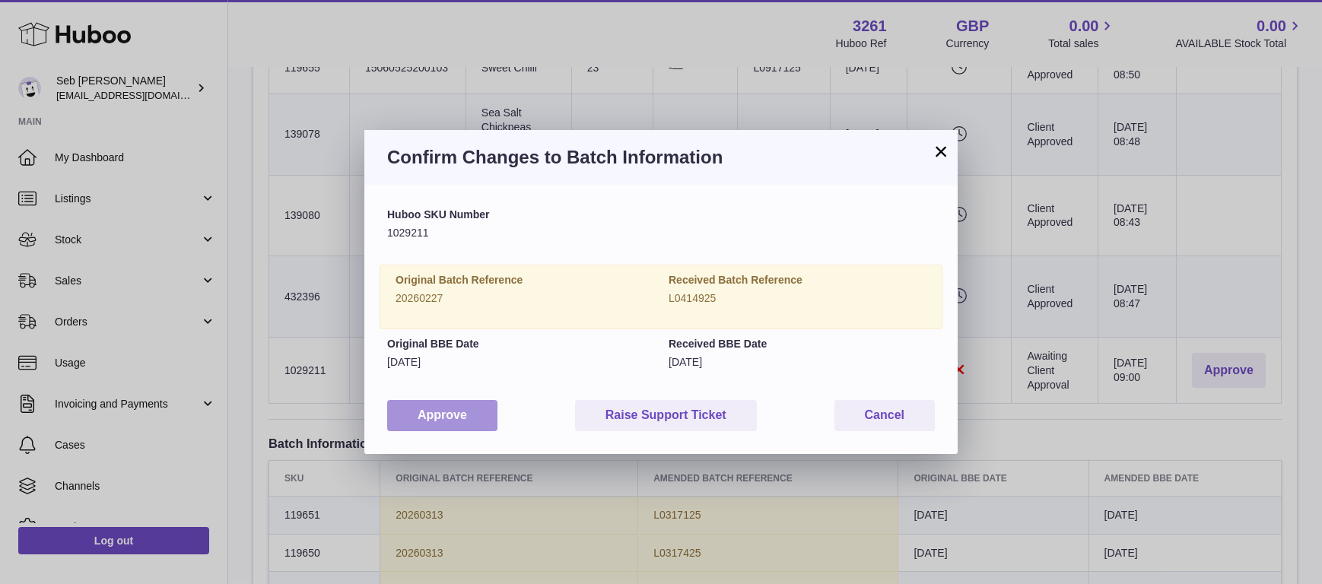
click at [457, 414] on button "Approve" at bounding box center [442, 415] width 110 height 31
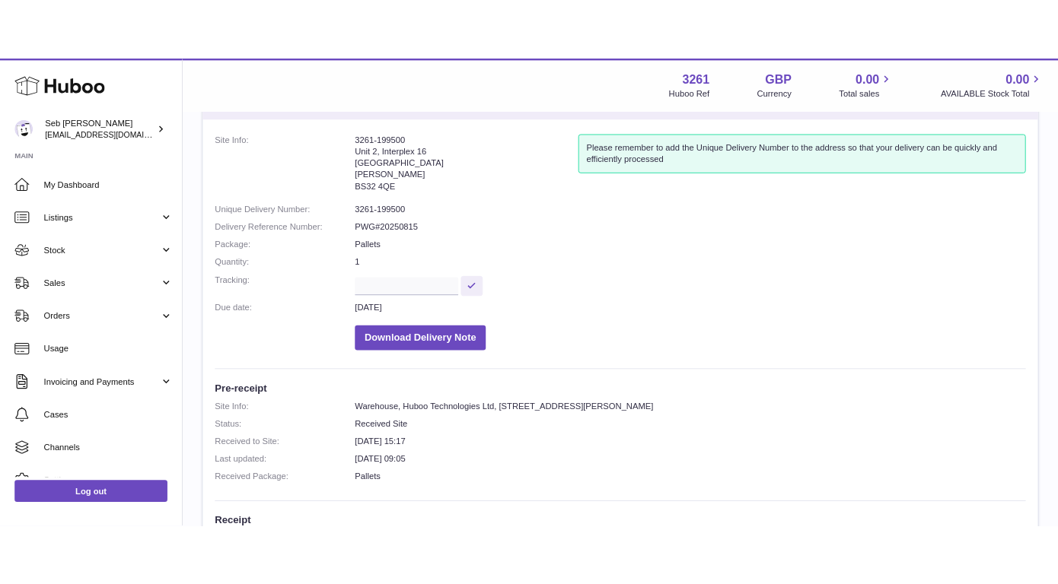
scroll to position [0, 0]
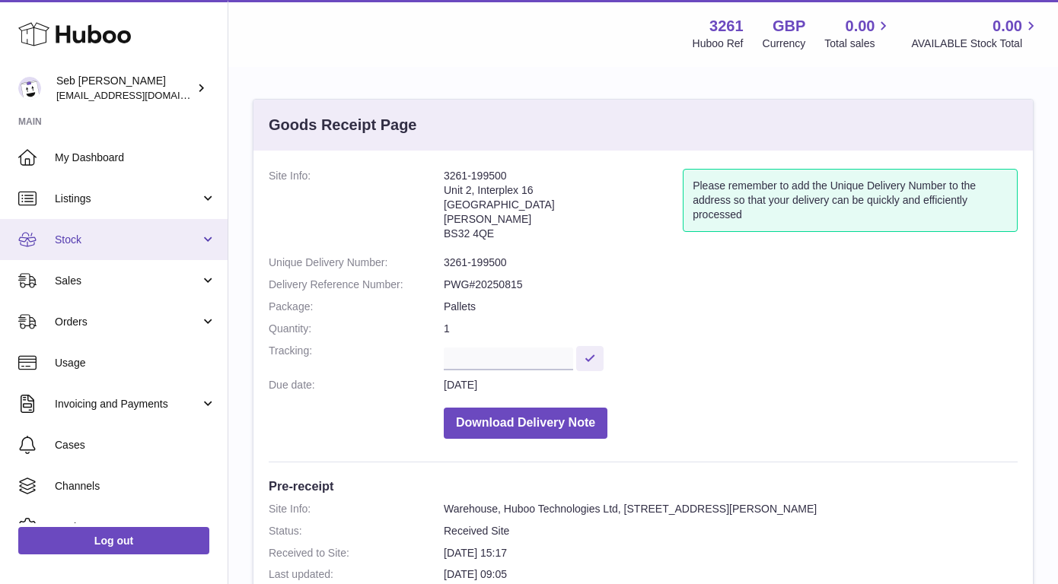
click at [110, 245] on span "Stock" at bounding box center [127, 240] width 145 height 14
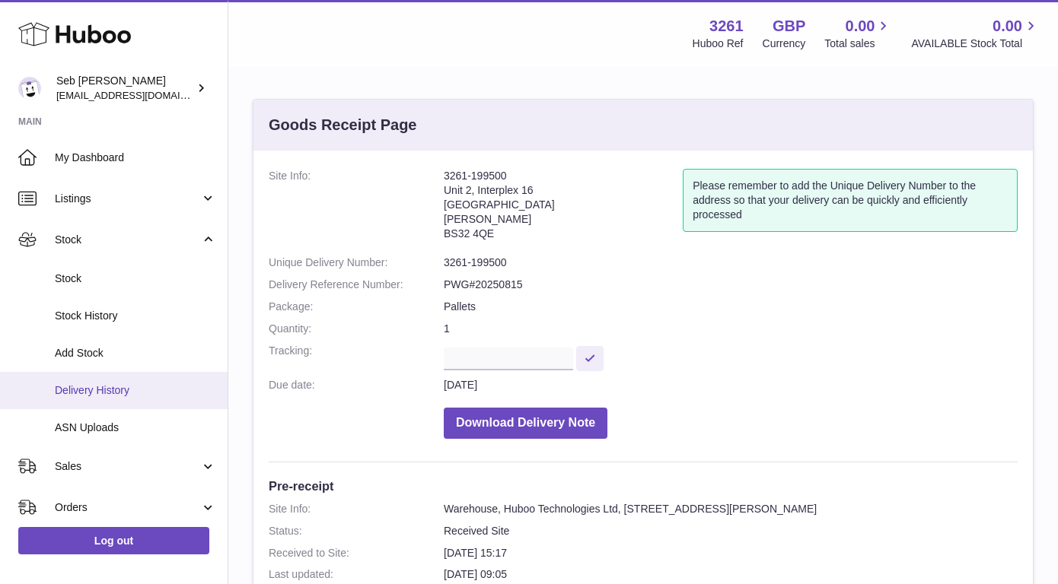
click at [149, 393] on span "Delivery History" at bounding box center [135, 391] width 161 height 14
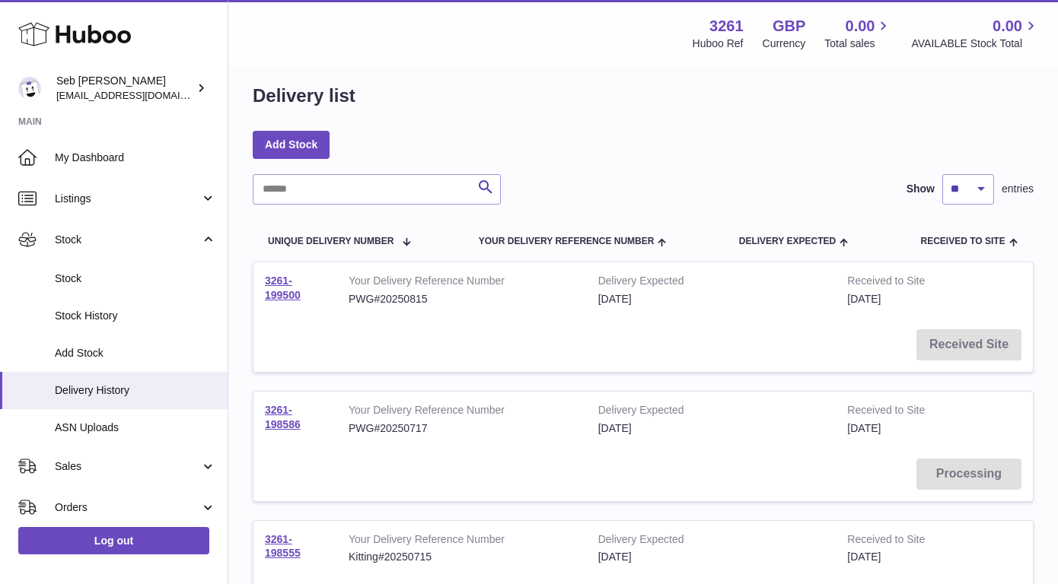
scroll to position [21, 0]
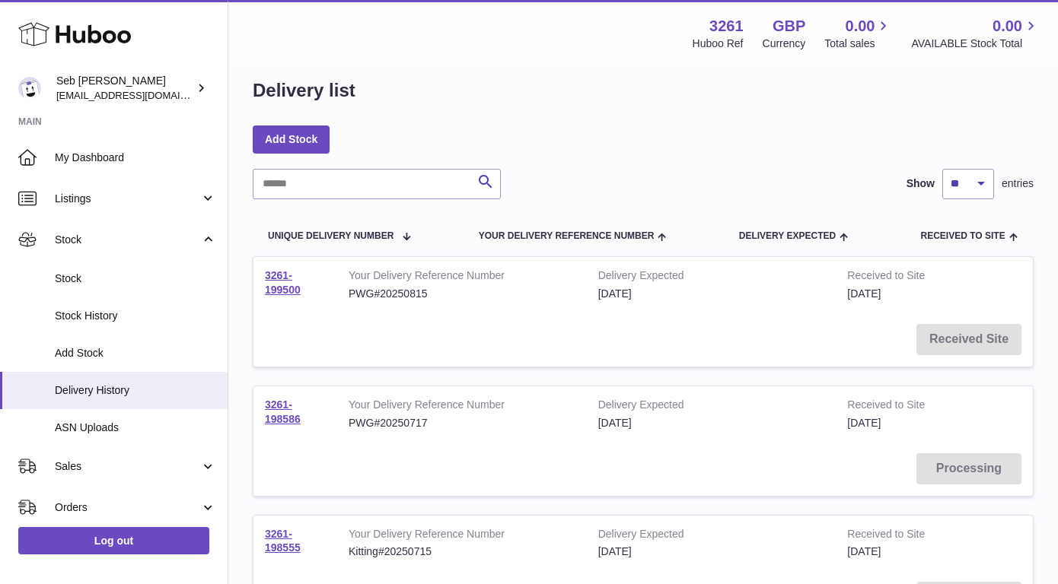
click at [281, 283] on td "3261-199500" at bounding box center [295, 285] width 84 height 56
click at [263, 287] on td "3261-199500" at bounding box center [295, 285] width 84 height 56
click at [277, 285] on link "3261-199500" at bounding box center [283, 282] width 36 height 27
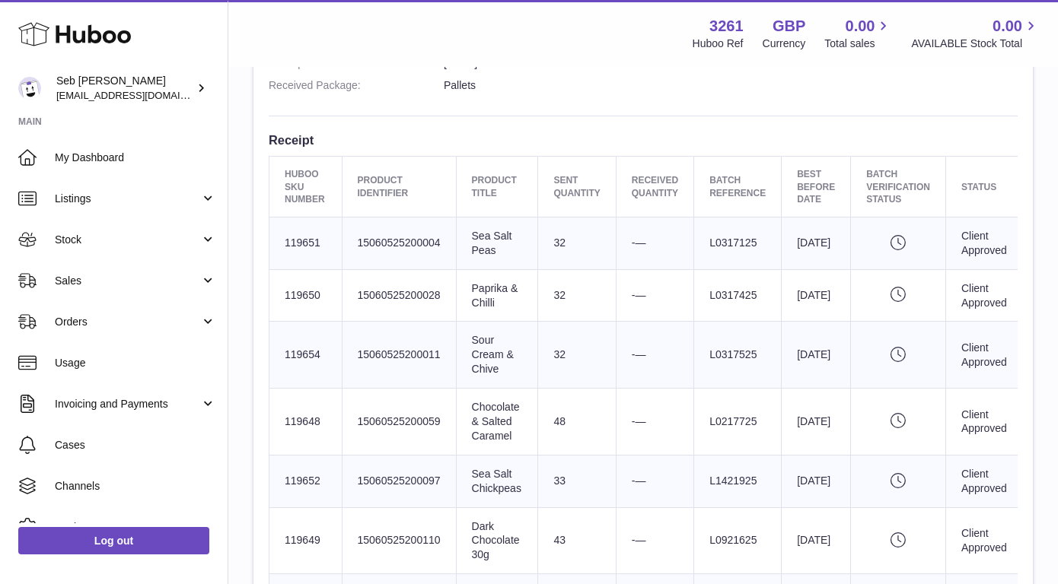
scroll to position [587, 0]
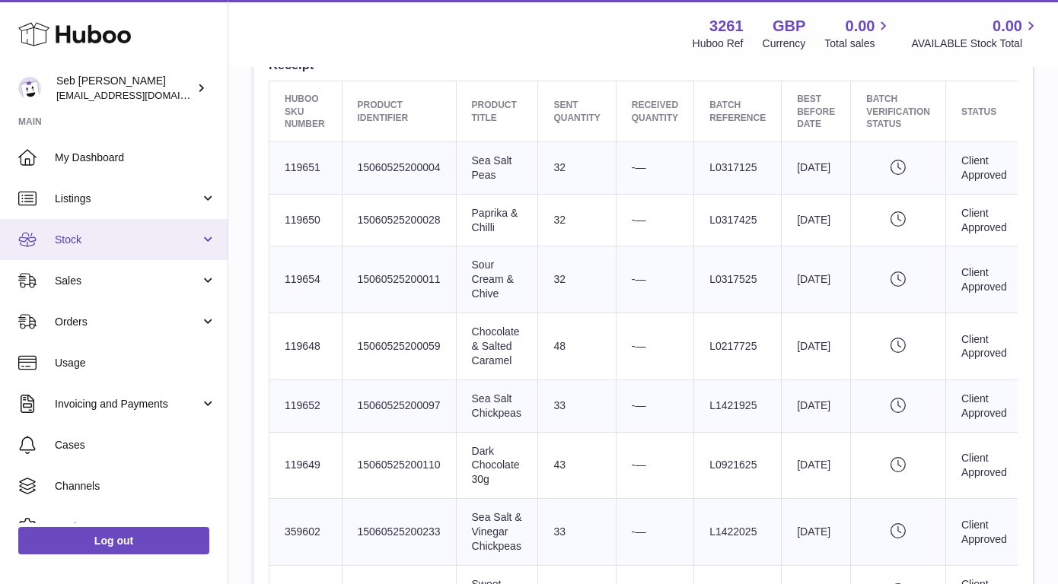
click at [123, 234] on span "Stock" at bounding box center [127, 240] width 145 height 14
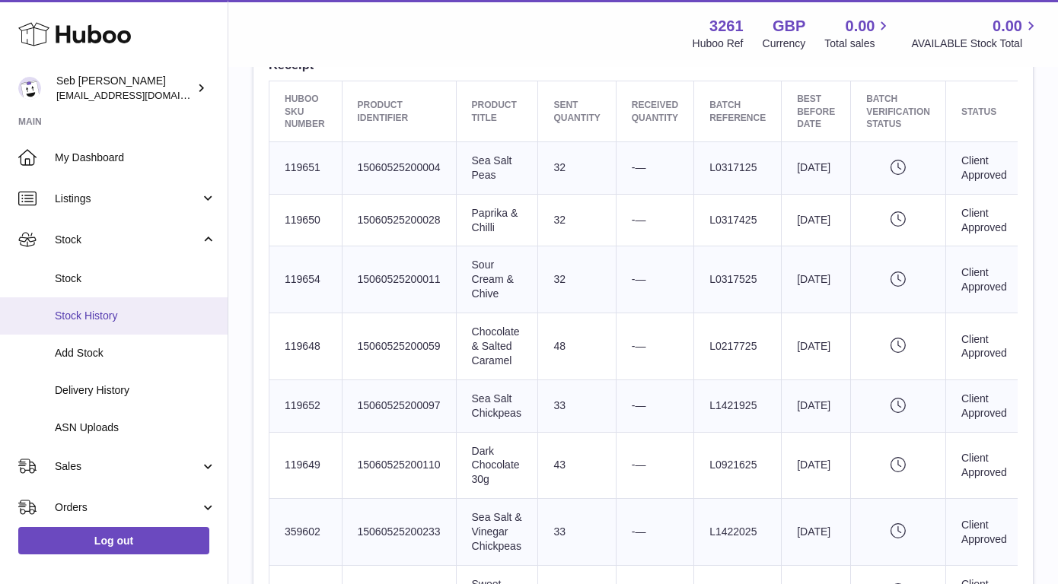
click at [131, 317] on span "Stock History" at bounding box center [135, 316] width 161 height 14
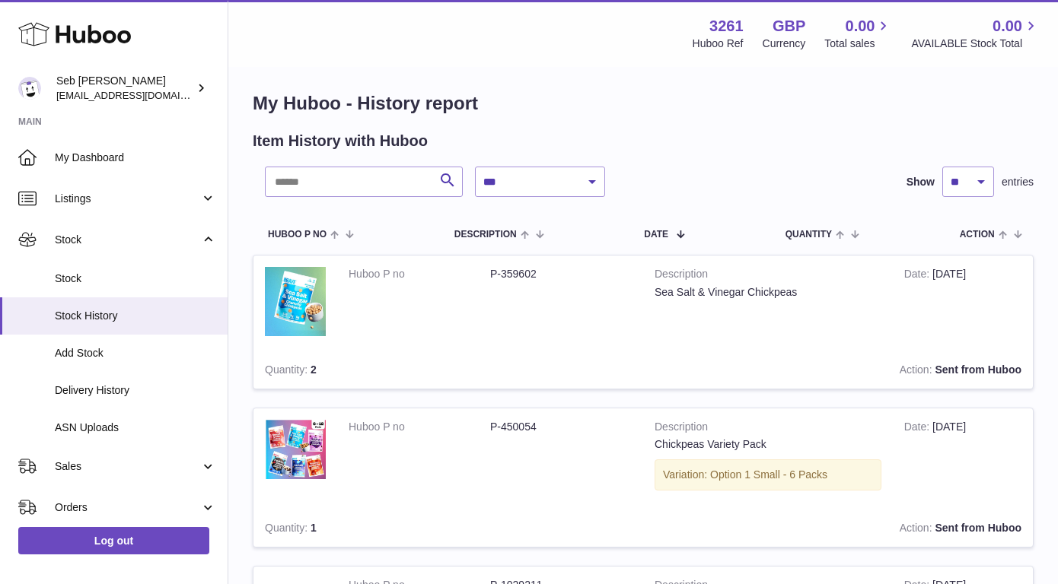
scroll to position [9, 0]
click at [540, 177] on select "**********" at bounding box center [540, 180] width 130 height 30
select select "*"
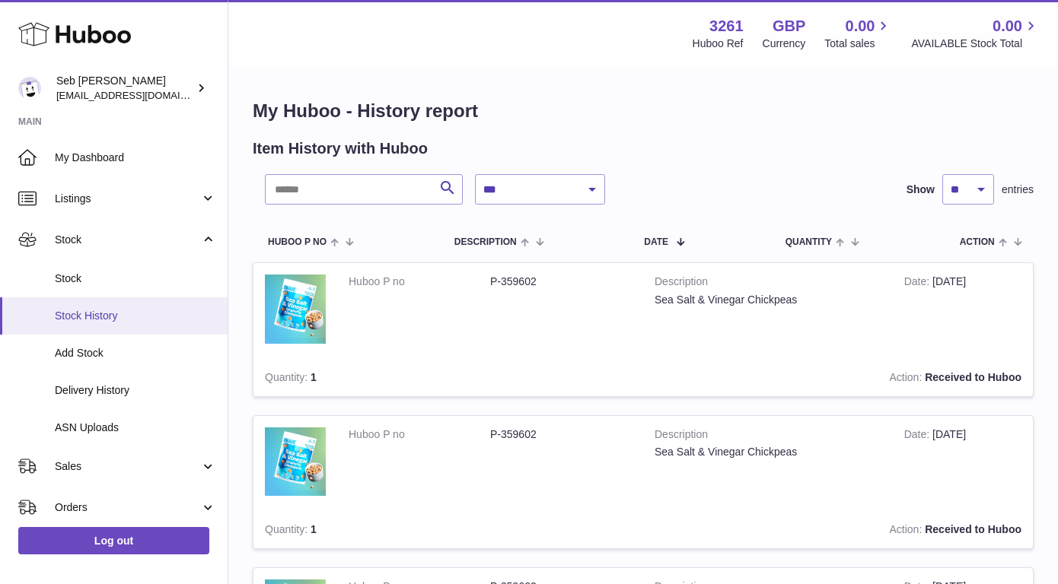
click at [111, 316] on span "Stock History" at bounding box center [135, 316] width 161 height 14
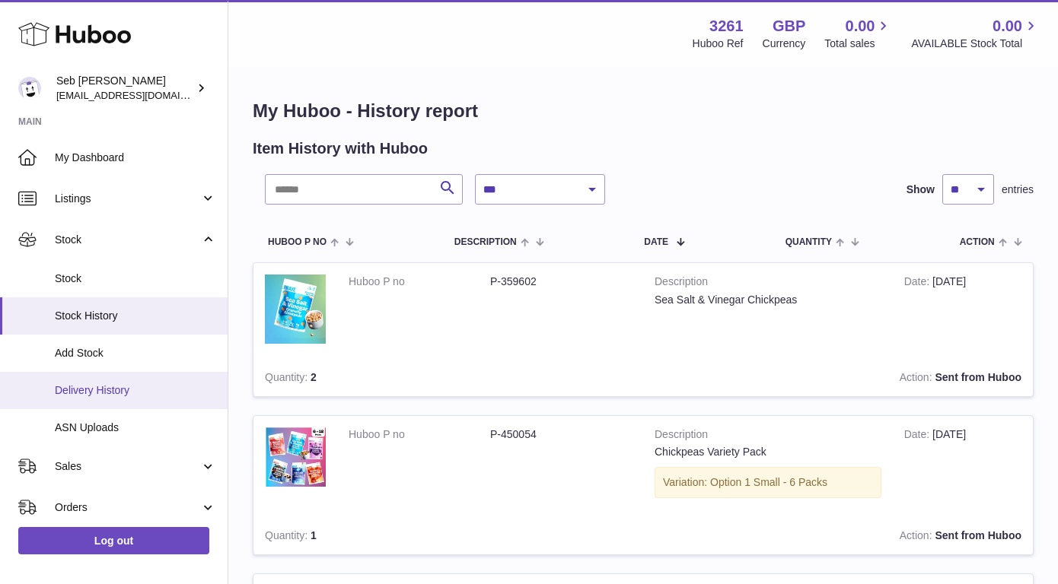
click at [118, 380] on link "Delivery History" at bounding box center [114, 390] width 228 height 37
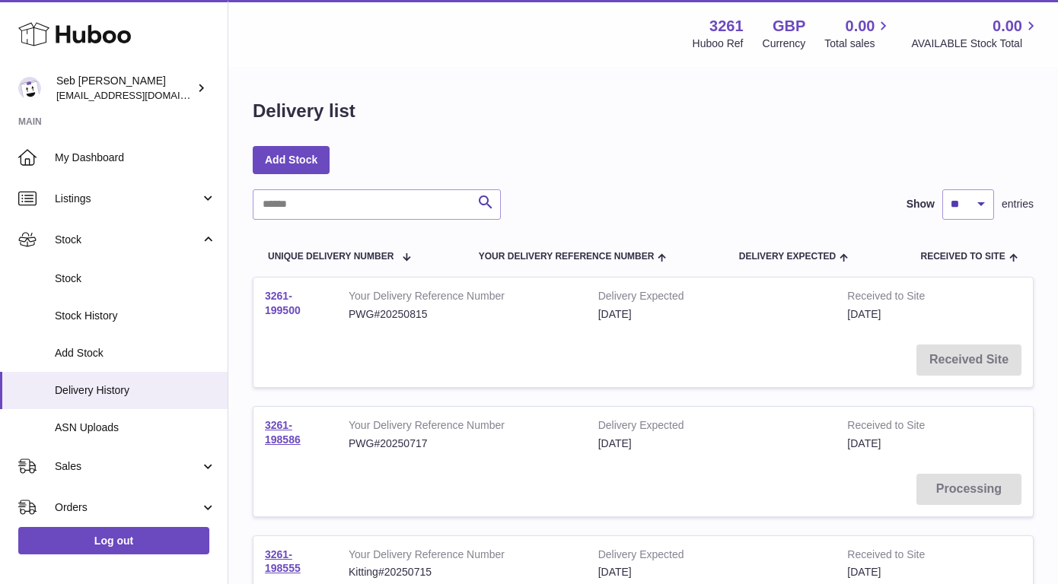
click at [286, 299] on link "3261-199500" at bounding box center [283, 303] width 36 height 27
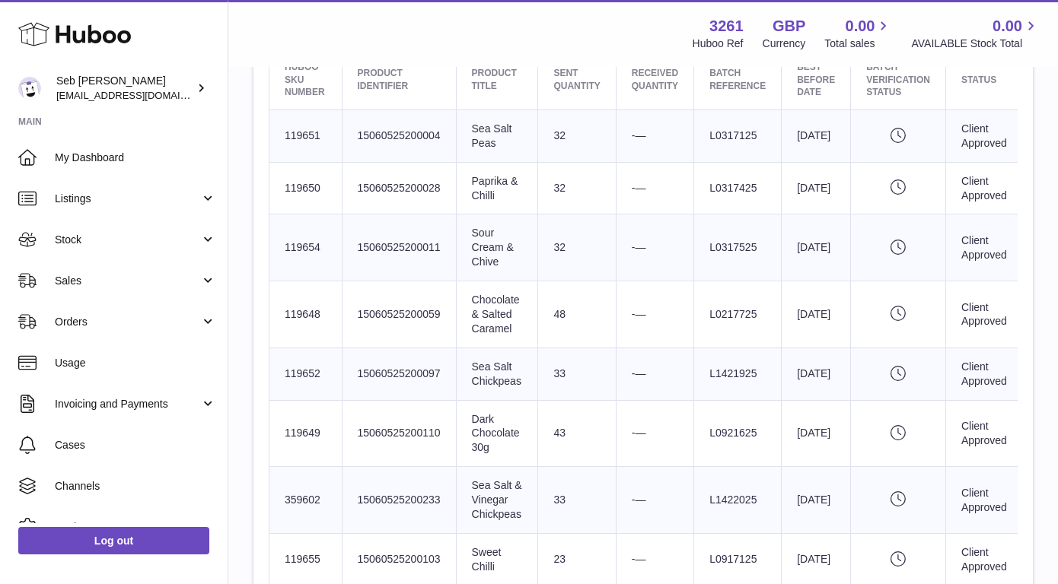
scroll to position [625, 0]
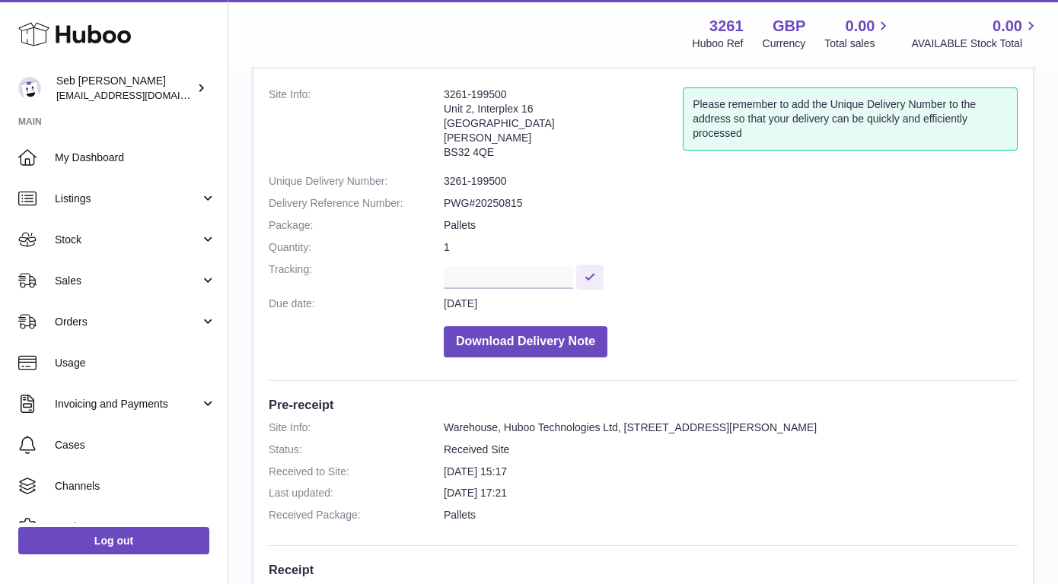
scroll to position [72, 0]
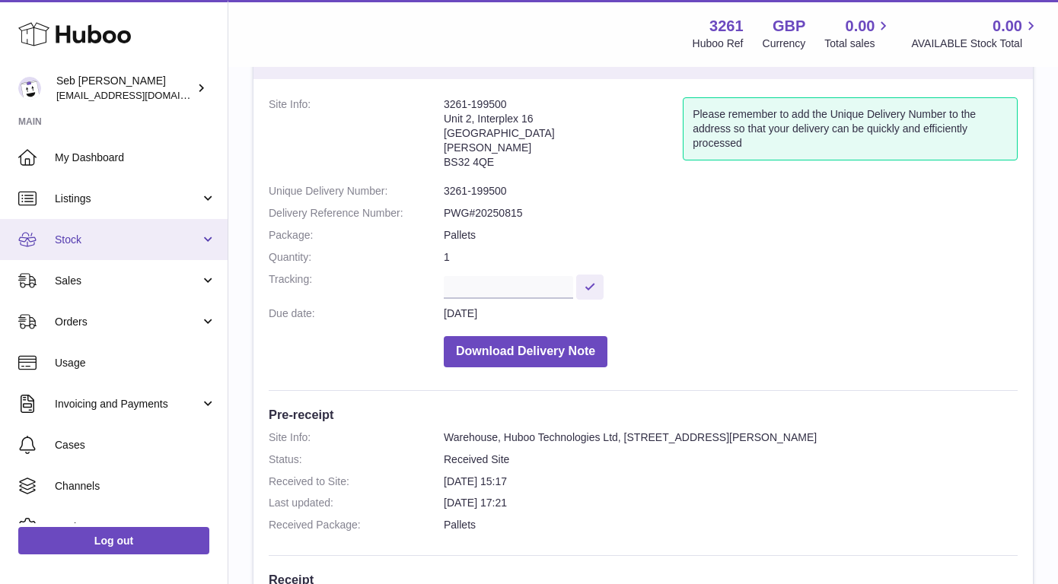
click at [139, 247] on link "Stock" at bounding box center [114, 239] width 228 height 41
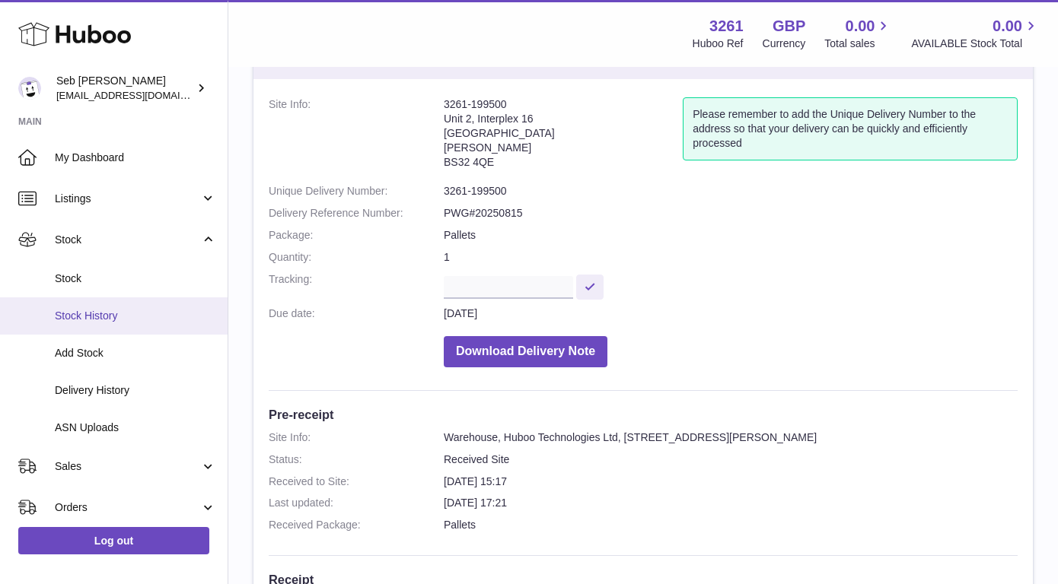
click at [143, 318] on span "Stock History" at bounding box center [135, 316] width 161 height 14
